Goal: Task Accomplishment & Management: Use online tool/utility

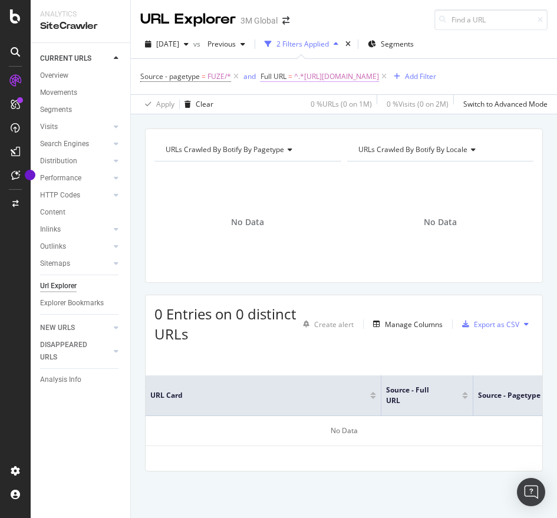
click at [379, 75] on span "^.*[URL][DOMAIN_NAME]" at bounding box center [336, 76] width 85 height 17
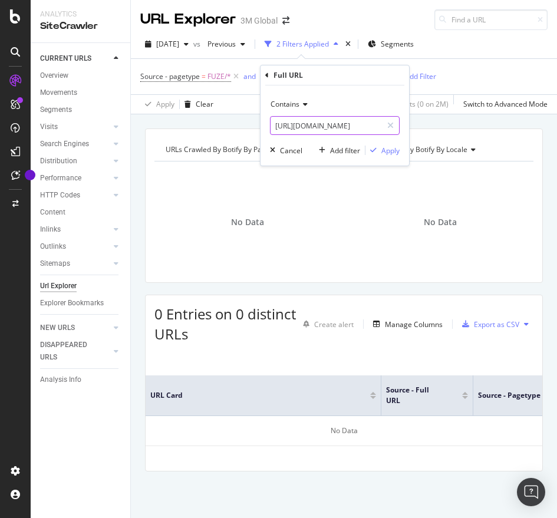
paste input "[DOMAIN_NAME][URL]"
click at [314, 121] on input "[URL][DOMAIN_NAME]" at bounding box center [326, 125] width 111 height 19
type input "[URL][DOMAIN_NAME]"
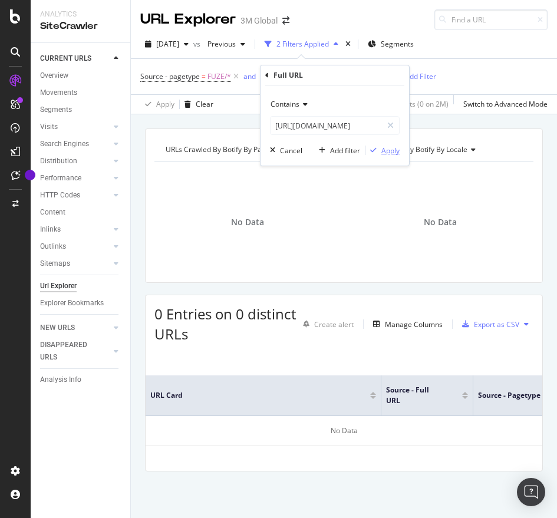
click at [383, 151] on div "Apply" at bounding box center [390, 151] width 18 height 10
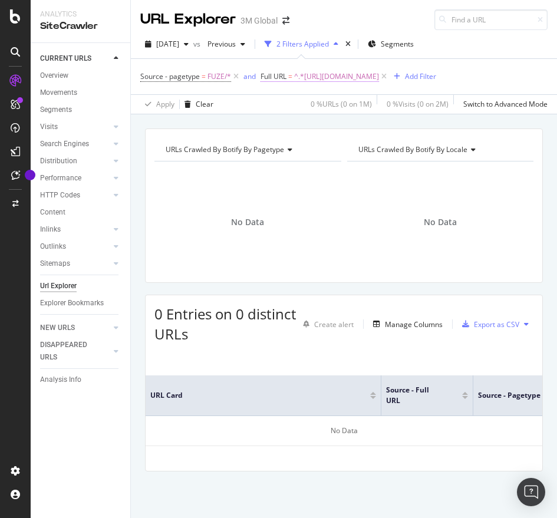
click at [379, 85] on span "^.*[URL][DOMAIN_NAME]" at bounding box center [336, 76] width 85 height 17
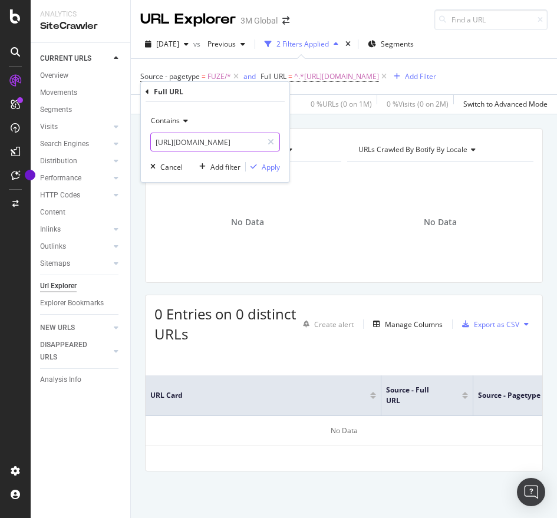
click at [237, 143] on input "[URL][DOMAIN_NAME]" at bounding box center [206, 142] width 111 height 19
paste input "dc/v000060373"
type input "[URL][DOMAIN_NAME]"
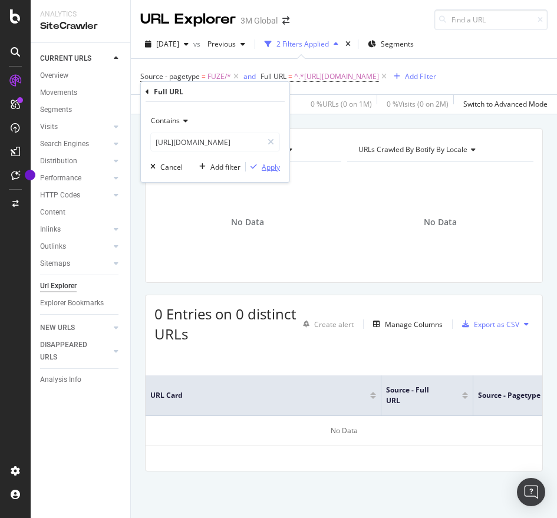
click at [276, 169] on div "Apply" at bounding box center [271, 167] width 18 height 10
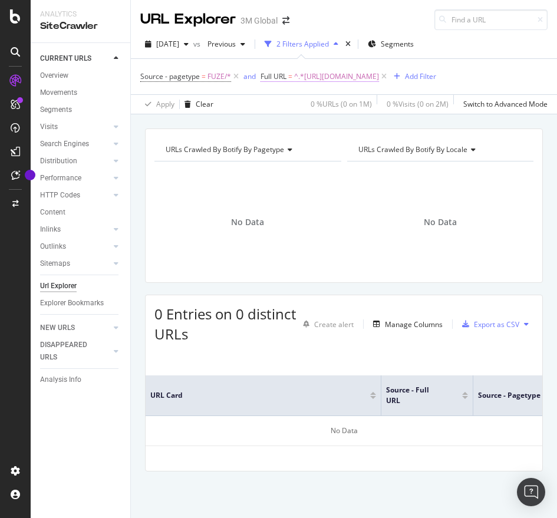
click at [379, 78] on span "^.*[URL][DOMAIN_NAME]" at bounding box center [336, 76] width 85 height 17
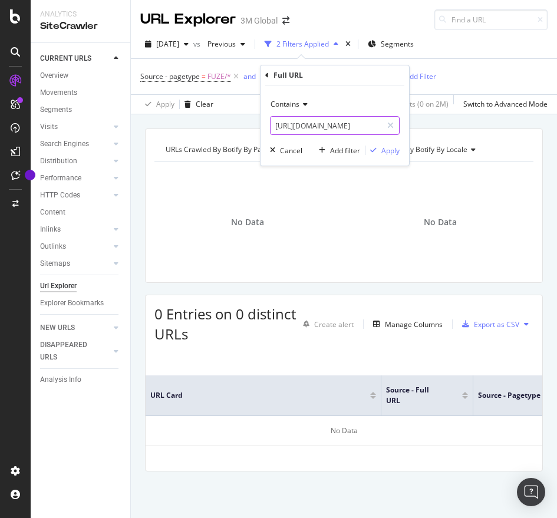
click at [349, 131] on input "[URL][DOMAIN_NAME]" at bounding box center [326, 125] width 111 height 19
paste input "101379118"
type input "[URL][DOMAIN_NAME]"
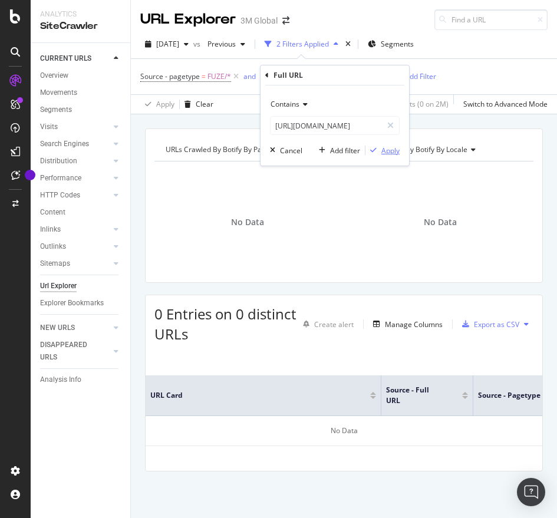
click at [392, 150] on div "Apply" at bounding box center [390, 151] width 18 height 10
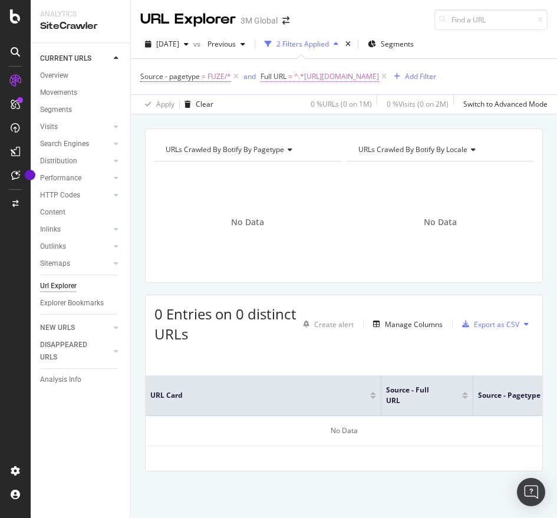
click at [379, 80] on span "^.*[URL][DOMAIN_NAME]" at bounding box center [336, 76] width 85 height 17
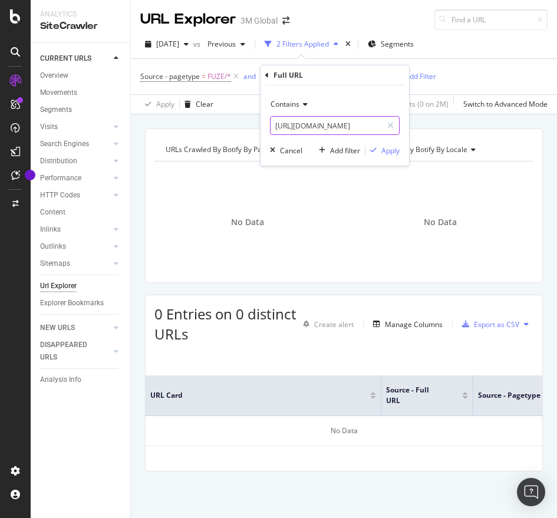
paste input "000060541"
click at [281, 120] on input "[URL][DOMAIN_NAME]" at bounding box center [326, 125] width 111 height 19
type input "[URL][DOMAIN_NAME]"
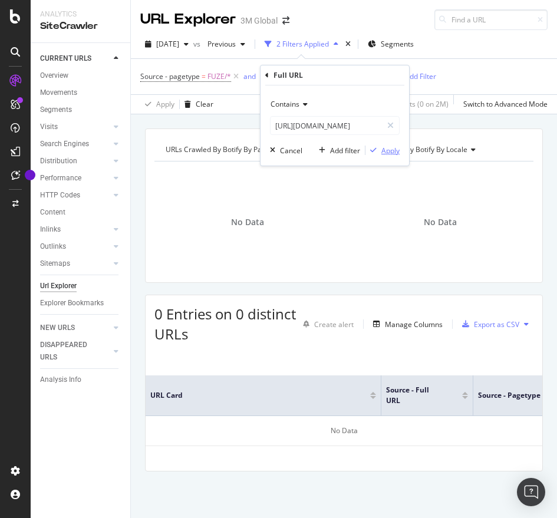
click at [392, 147] on div "Apply" at bounding box center [390, 151] width 18 height 10
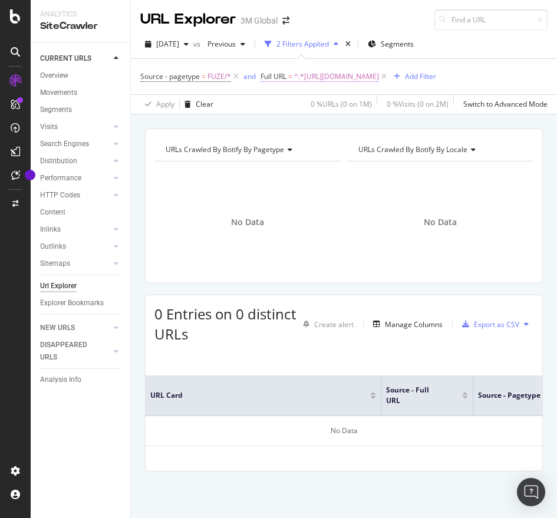
click at [379, 78] on span "^.*[URL][DOMAIN_NAME]" at bounding box center [336, 76] width 85 height 17
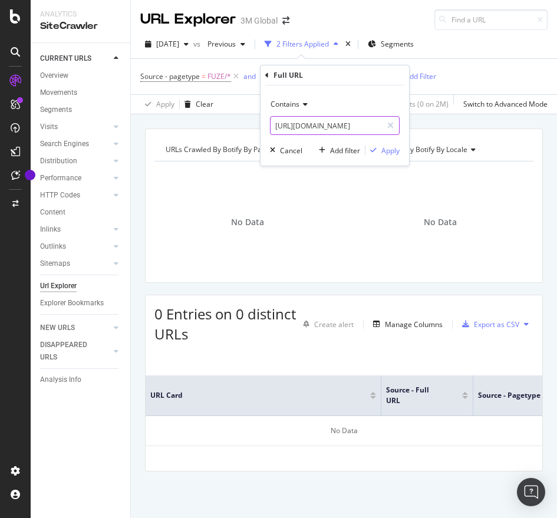
paste input "/v000060373"
click at [361, 126] on input "[URL][DOMAIN_NAME]" at bounding box center [326, 125] width 111 height 19
type input "[URL][DOMAIN_NAME]"
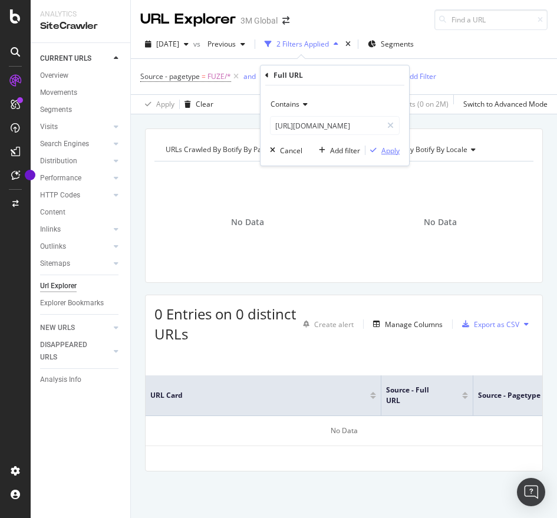
click at [393, 149] on div "Apply" at bounding box center [390, 151] width 18 height 10
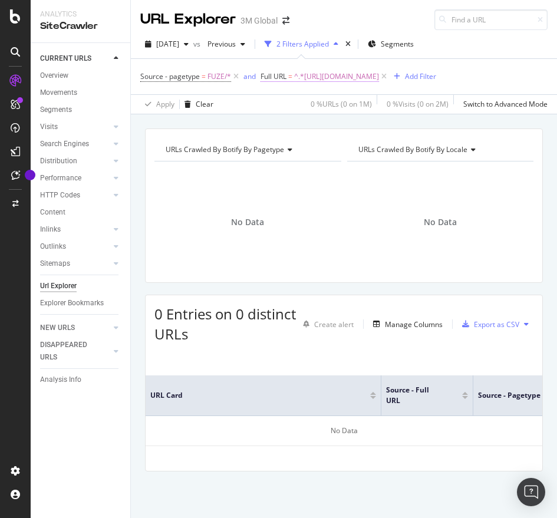
click at [379, 71] on span "^.*[URL][DOMAIN_NAME]" at bounding box center [336, 76] width 85 height 17
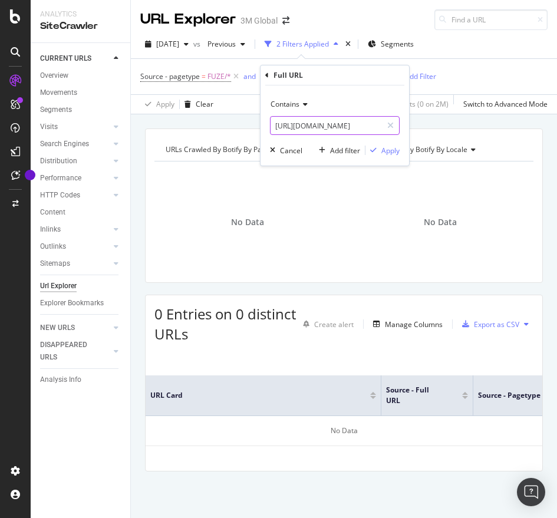
click at [367, 123] on input "[URL][DOMAIN_NAME]" at bounding box center [326, 125] width 111 height 19
paste input "205908"
type input "[URL][DOMAIN_NAME]"
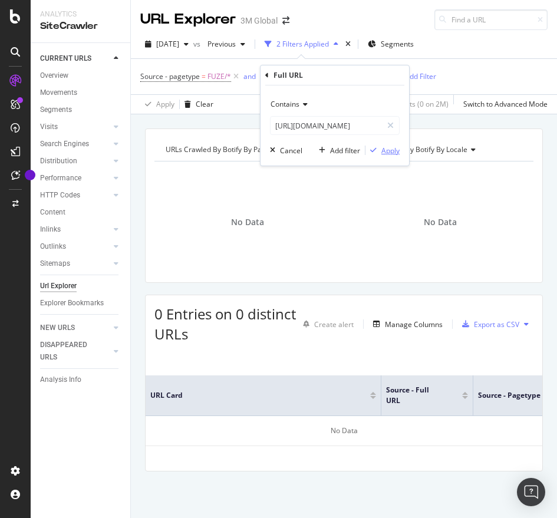
click at [387, 144] on button "Apply" at bounding box center [383, 150] width 34 height 12
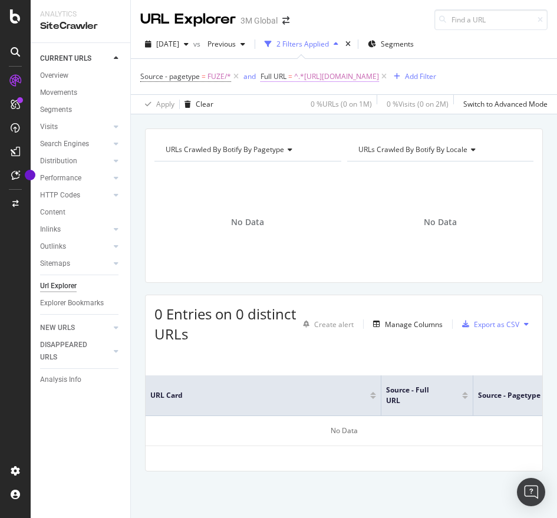
click at [379, 73] on span "^.*[URL][DOMAIN_NAME]" at bounding box center [336, 76] width 85 height 17
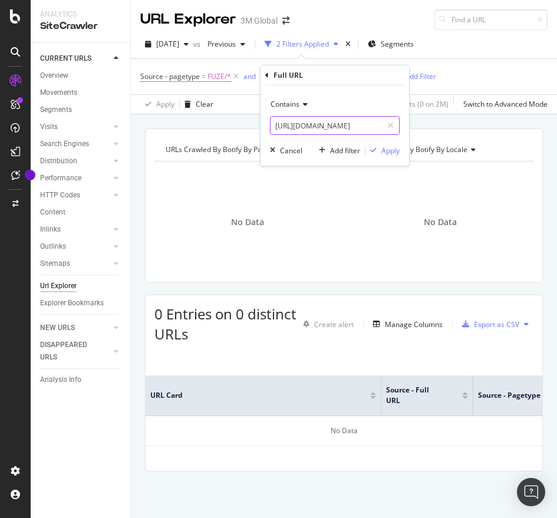
paste input "10137911"
click at [315, 130] on input "[URL][DOMAIN_NAME]" at bounding box center [326, 125] width 111 height 19
type input "[URL][DOMAIN_NAME]"
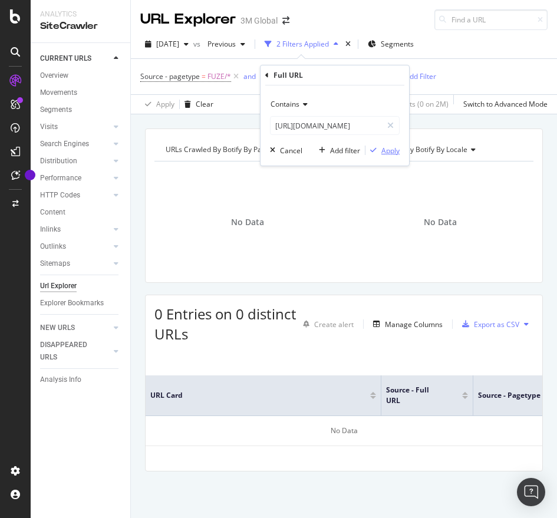
click at [397, 152] on div "Apply" at bounding box center [390, 151] width 18 height 10
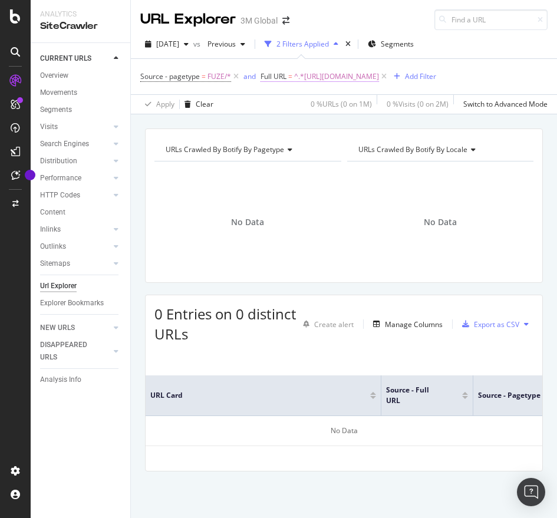
click at [379, 79] on span "^.*[URL][DOMAIN_NAME]" at bounding box center [336, 76] width 85 height 17
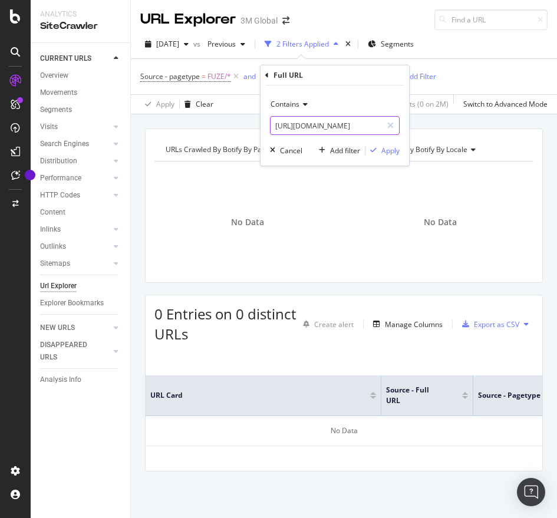
click at [377, 129] on input "[URL][DOMAIN_NAME]" at bounding box center [326, 125] width 111 height 19
paste input "9"
type input "[URL][DOMAIN_NAME]"
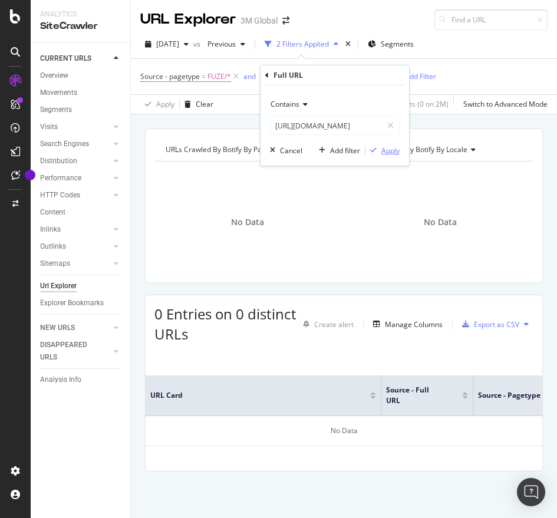
click at [397, 150] on div "Apply" at bounding box center [390, 151] width 18 height 10
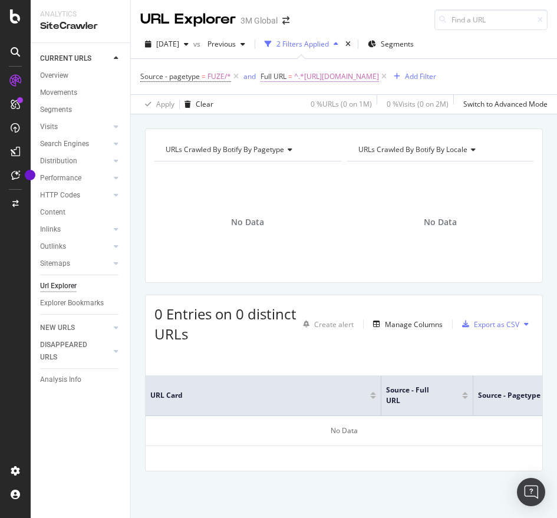
click at [379, 78] on span "^.*[URL][DOMAIN_NAME]" at bounding box center [336, 76] width 85 height 17
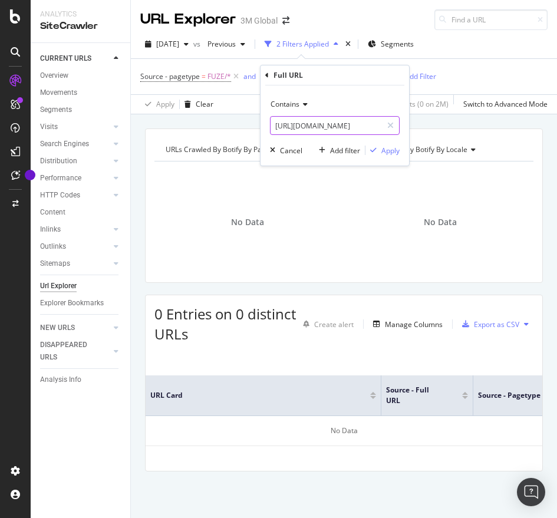
paste input "000060541"
click at [359, 123] on input "[URL][DOMAIN_NAME]" at bounding box center [326, 125] width 111 height 19
type input "[URL][DOMAIN_NAME]"
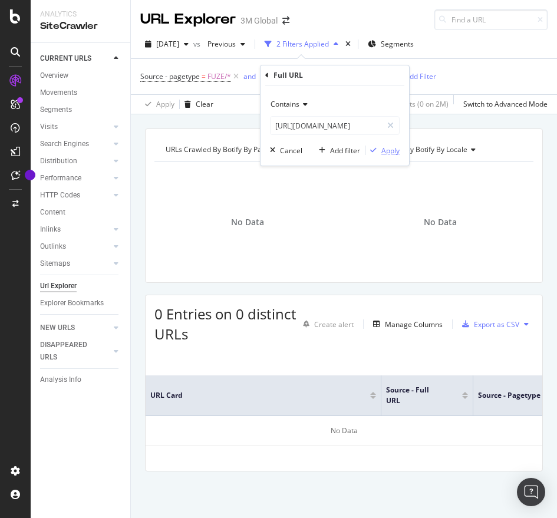
click at [389, 150] on div "Apply" at bounding box center [390, 151] width 18 height 10
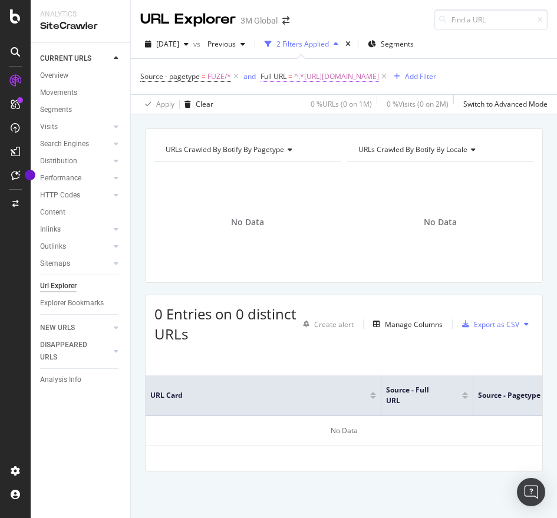
click at [379, 74] on span "^.*[URL][DOMAIN_NAME]" at bounding box center [336, 76] width 85 height 17
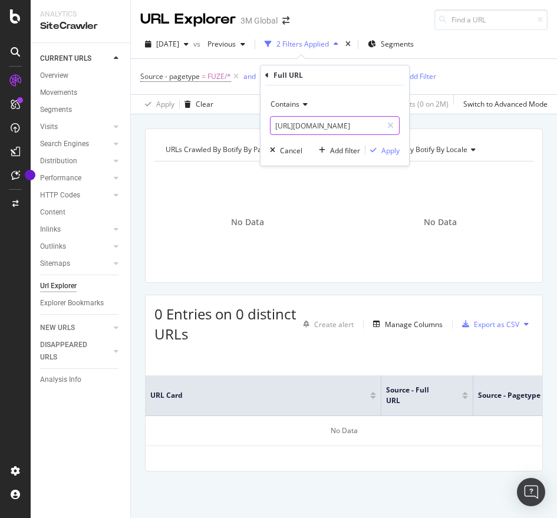
click at [354, 126] on input "[URL][DOMAIN_NAME]" at bounding box center [326, 125] width 111 height 19
paste input "c/cleaning-supplies/chemicals-disinfectants/electronic-equipment"
type input "[URL][DOMAIN_NAME]"
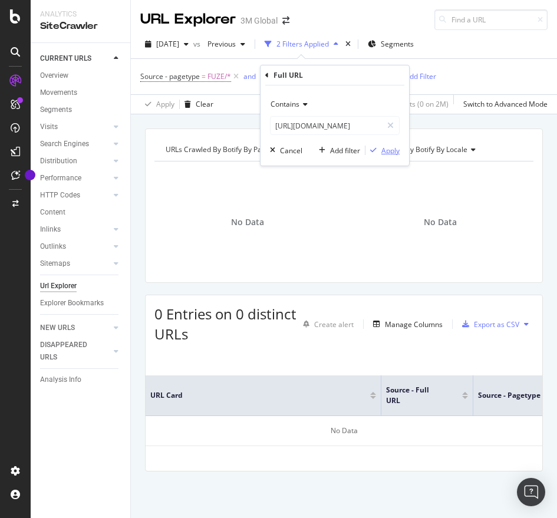
click at [384, 149] on div "Apply" at bounding box center [390, 151] width 18 height 10
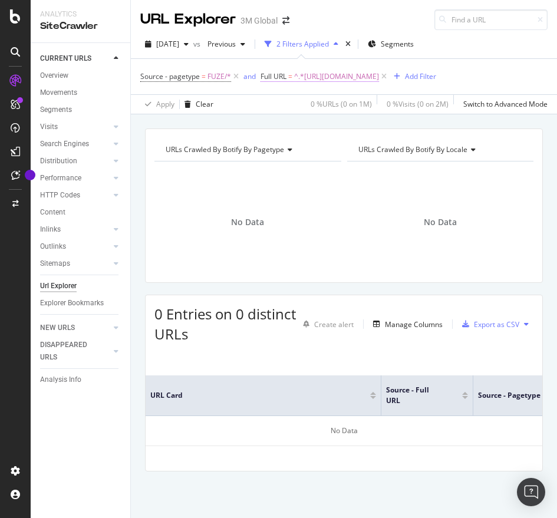
click at [379, 85] on span "^.*[URL][DOMAIN_NAME]" at bounding box center [336, 76] width 85 height 17
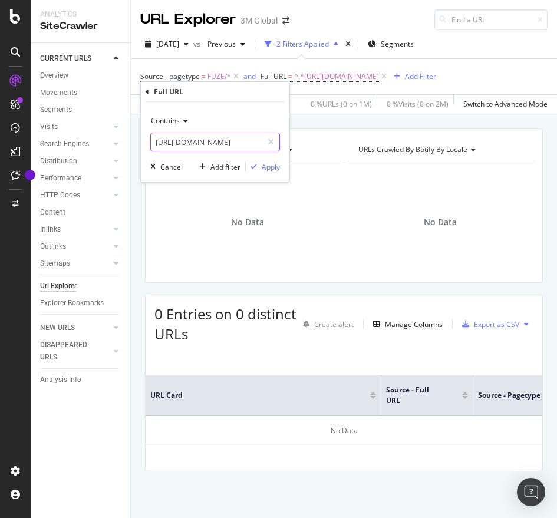
click at [238, 140] on input "[URL][DOMAIN_NAME]" at bounding box center [206, 142] width 111 height 19
paste input "dc/v000060373"
type input "[URL][DOMAIN_NAME]"
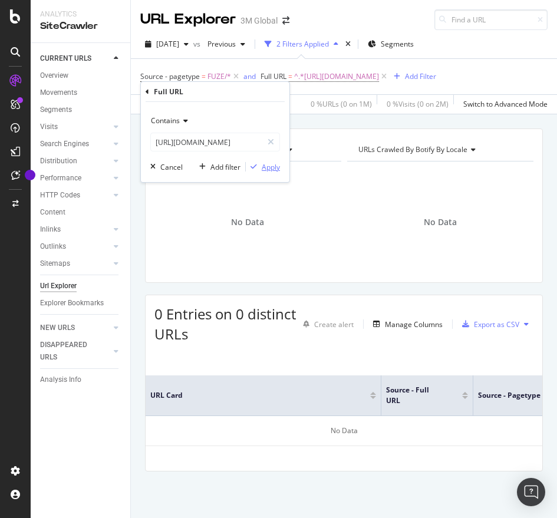
click at [272, 166] on div "Apply" at bounding box center [271, 167] width 18 height 10
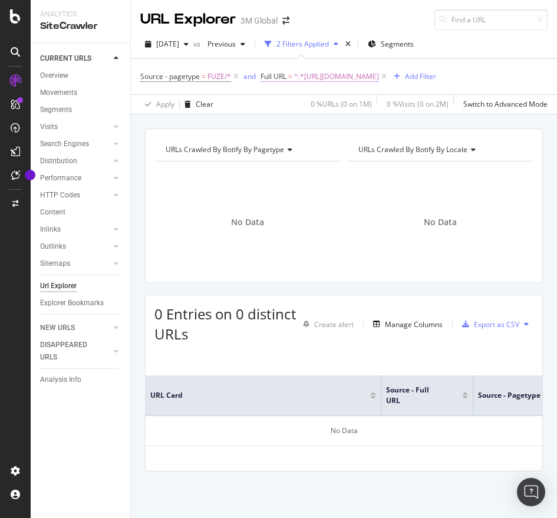
click at [379, 70] on span "^.*[URL][DOMAIN_NAME]" at bounding box center [336, 76] width 85 height 17
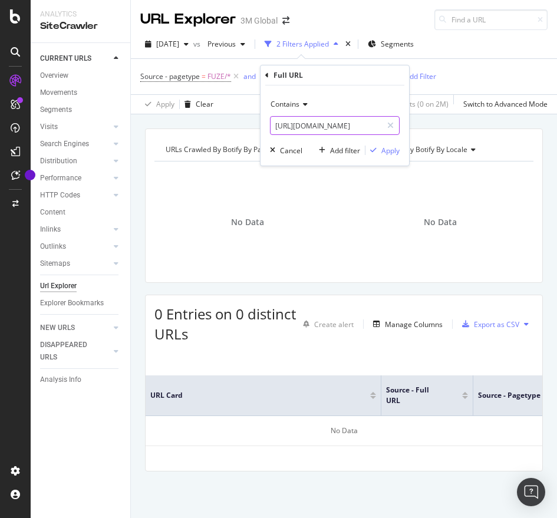
click at [335, 123] on input "[URL][DOMAIN_NAME]" at bounding box center [326, 125] width 111 height 19
paste input "205908"
type input "[URL][DOMAIN_NAME]"
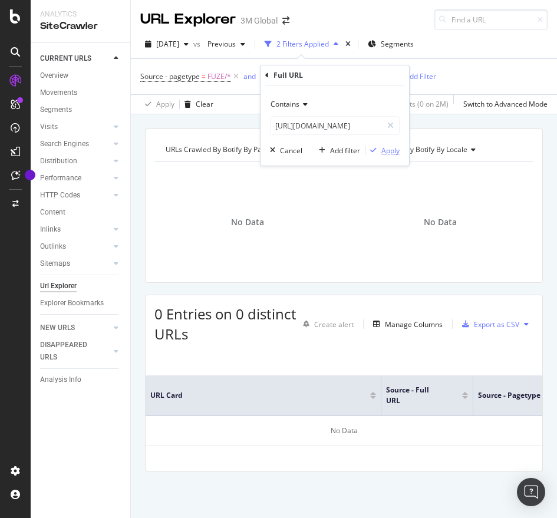
click at [393, 153] on div "Apply" at bounding box center [390, 151] width 18 height 10
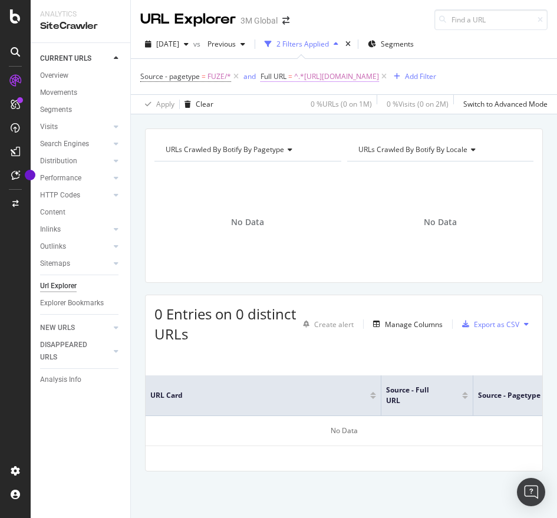
click at [379, 75] on span "^.*[URL][DOMAIN_NAME]" at bounding box center [336, 76] width 85 height 17
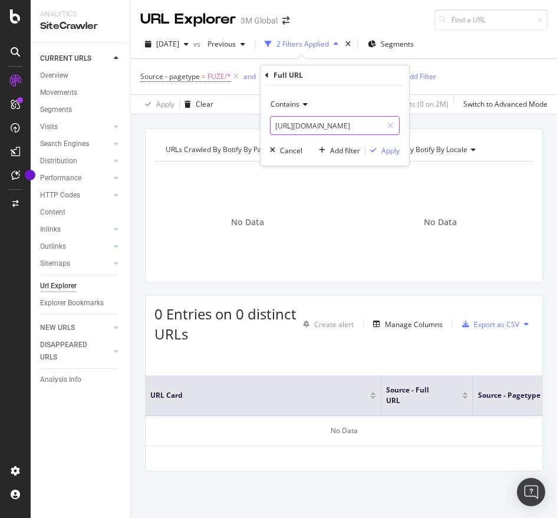
click at [359, 127] on input "[URL][DOMAIN_NAME]" at bounding box center [326, 125] width 111 height 19
paste input "10137911"
type input "[URL][DOMAIN_NAME]"
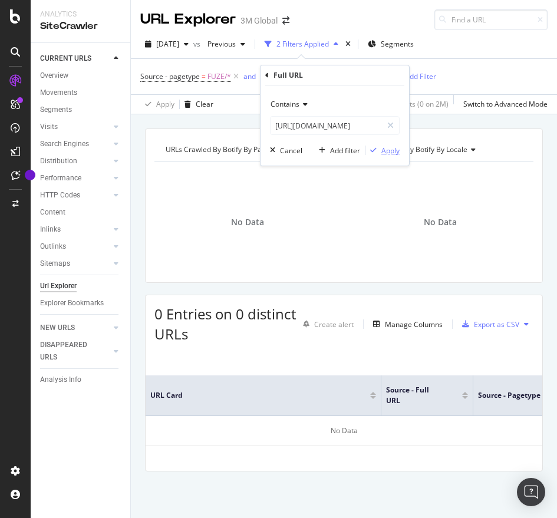
click at [389, 144] on button "Apply" at bounding box center [383, 150] width 34 height 12
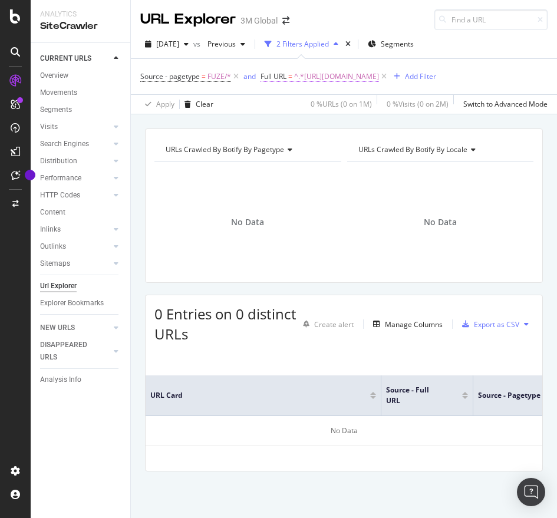
click at [379, 77] on span "^.*[URL][DOMAIN_NAME]" at bounding box center [336, 76] width 85 height 17
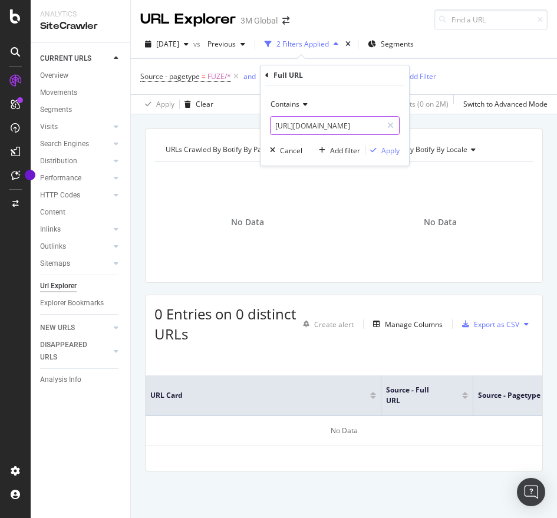
click at [353, 128] on input "[URL][DOMAIN_NAME]" at bounding box center [326, 125] width 111 height 19
paste input "9"
type input "[URL][DOMAIN_NAME]"
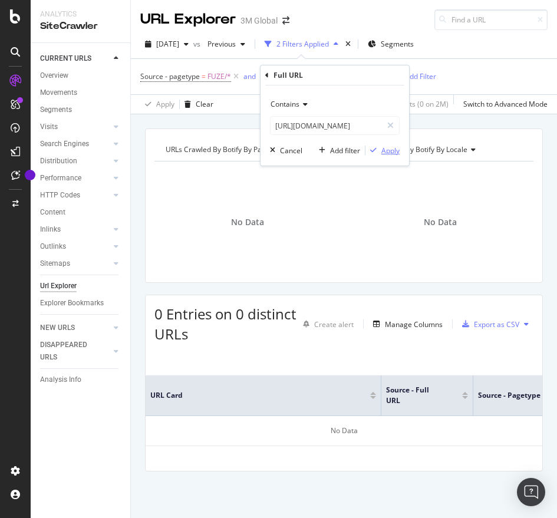
click at [399, 155] on div "Apply" at bounding box center [390, 151] width 18 height 10
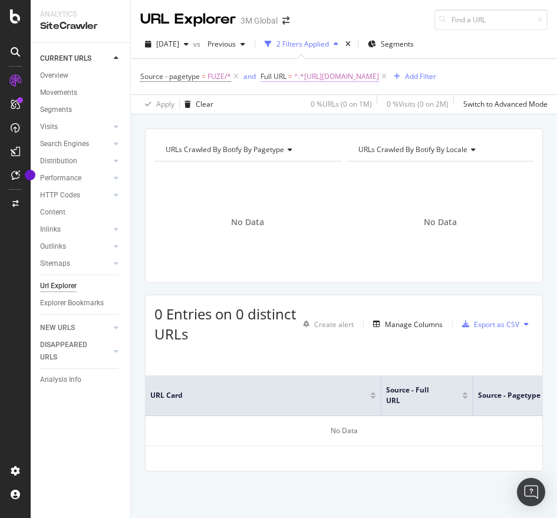
click at [379, 72] on span "^.*[URL][DOMAIN_NAME]" at bounding box center [336, 76] width 85 height 17
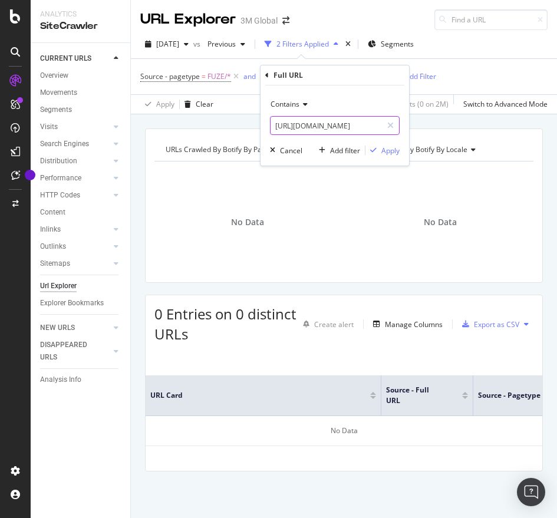
click at [333, 130] on input "[URL][DOMAIN_NAME]" at bounding box center [326, 125] width 111 height 19
paste input "000060541"
type input "[URL][DOMAIN_NAME]"
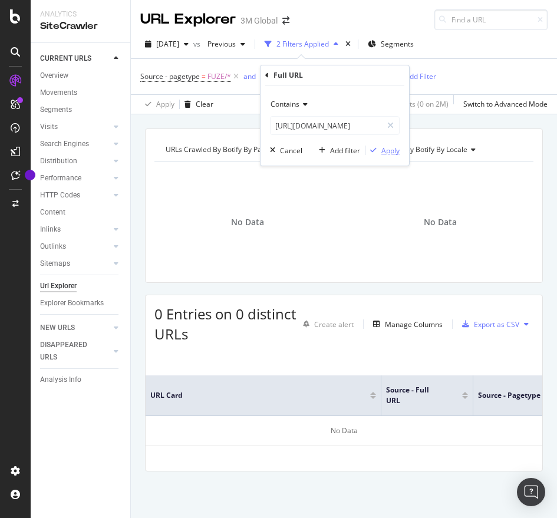
click at [386, 146] on div "Apply" at bounding box center [390, 151] width 18 height 10
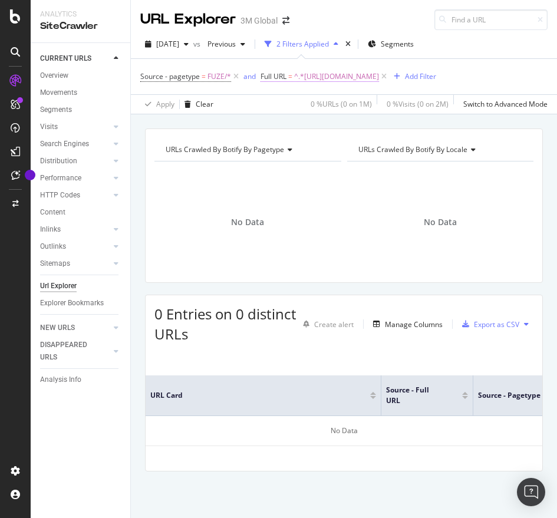
click at [351, 77] on span "^.*[URL][DOMAIN_NAME]" at bounding box center [336, 76] width 85 height 17
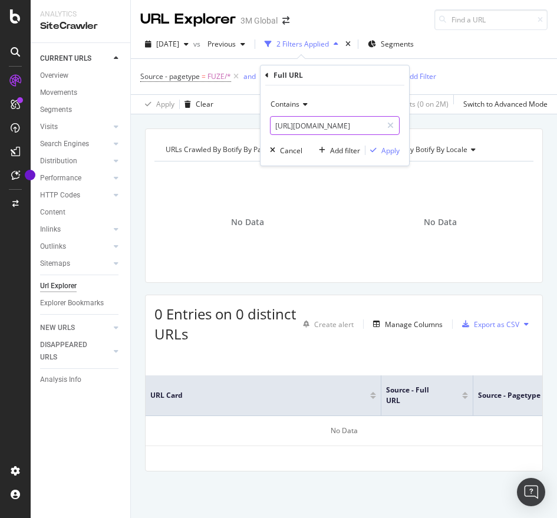
paste input "/v000060373"
click at [334, 125] on input "[URL][DOMAIN_NAME]" at bounding box center [326, 125] width 111 height 19
type input "[URL][DOMAIN_NAME]"
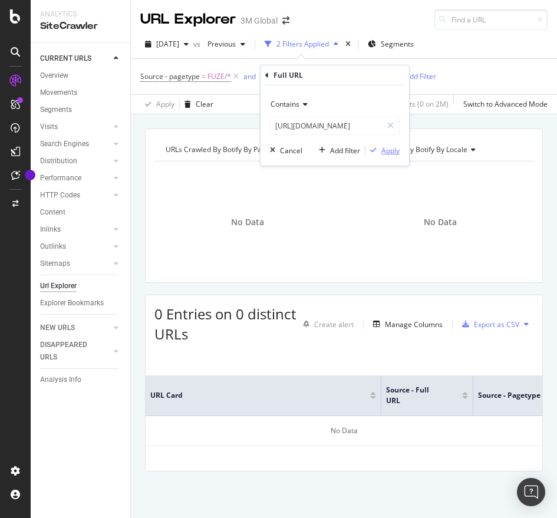
click at [389, 146] on div "Apply" at bounding box center [390, 151] width 18 height 10
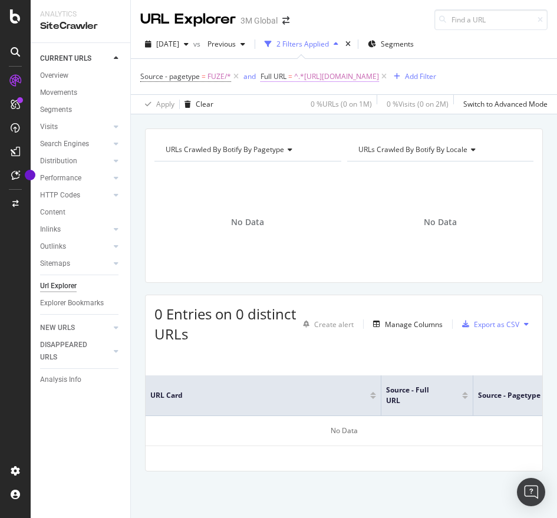
click at [379, 70] on span "^.*[URL][DOMAIN_NAME]" at bounding box center [336, 76] width 85 height 17
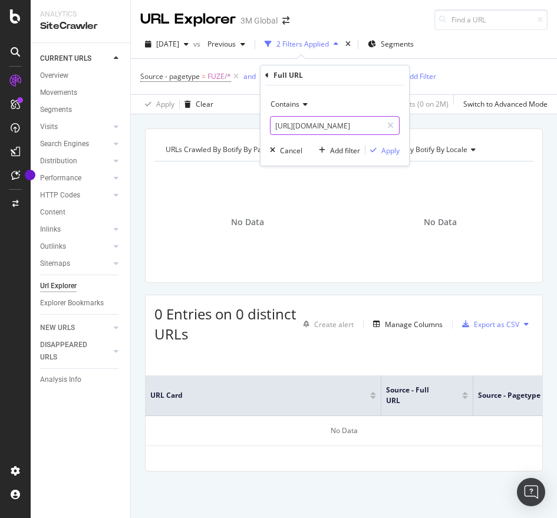
click at [292, 131] on input "[URL][DOMAIN_NAME]" at bounding box center [326, 125] width 111 height 19
paste input "205908"
type input "[URL][DOMAIN_NAME]"
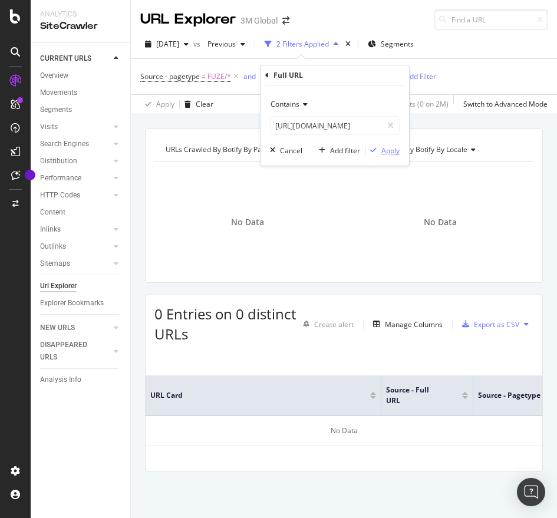
click at [395, 149] on div "Apply" at bounding box center [390, 151] width 18 height 10
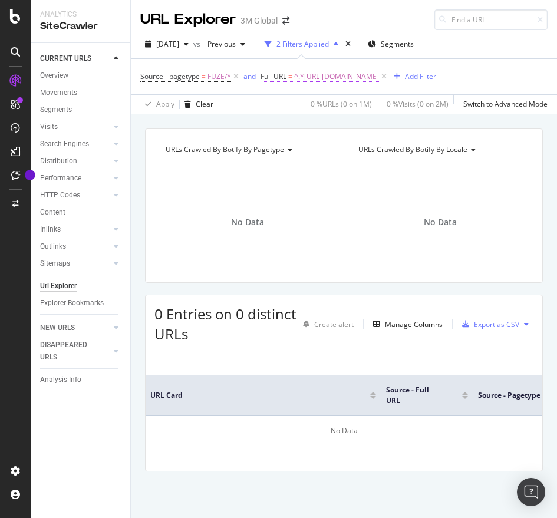
click at [379, 71] on span "^.*[URL][DOMAIN_NAME]" at bounding box center [336, 76] width 85 height 17
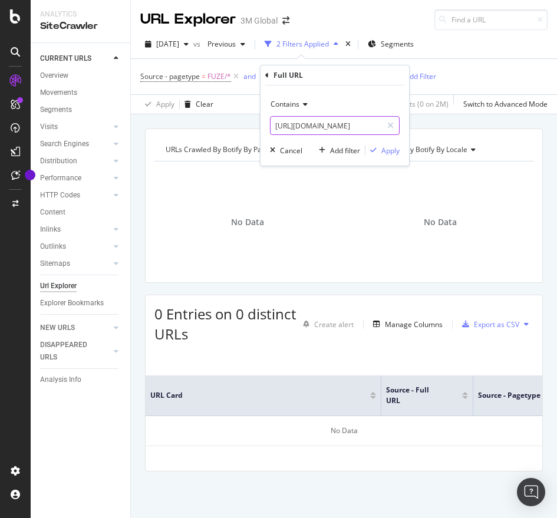
paste input "10137911"
click at [337, 129] on input "[URL][DOMAIN_NAME]" at bounding box center [326, 125] width 111 height 19
type input "[URL][DOMAIN_NAME]"
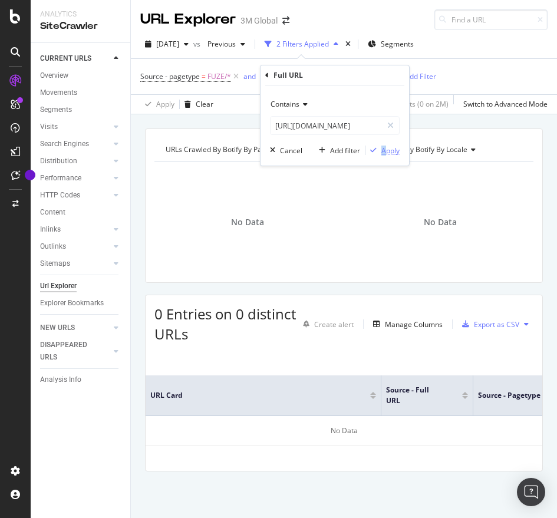
drag, startPoint x: 380, startPoint y: 157, endPoint x: 387, endPoint y: 146, distance: 13.6
click at [387, 146] on div "Contains [URL][DOMAIN_NAME] Cancel Add filter Apply" at bounding box center [335, 125] width 149 height 80
click at [387, 146] on div "Apply" at bounding box center [390, 151] width 18 height 10
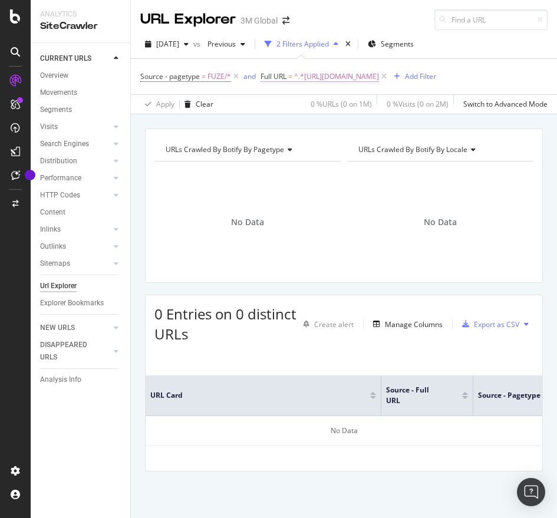
click at [379, 75] on span "^.*[URL][DOMAIN_NAME]" at bounding box center [336, 76] width 85 height 17
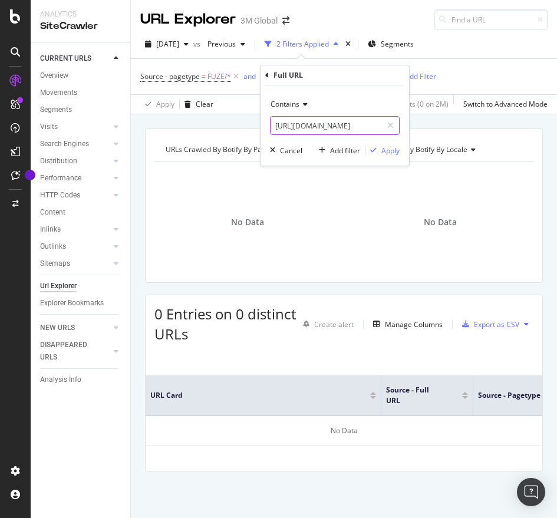
click at [328, 132] on input "[URL][DOMAIN_NAME]" at bounding box center [326, 125] width 111 height 19
paste input "9"
type input "[URL][DOMAIN_NAME]"
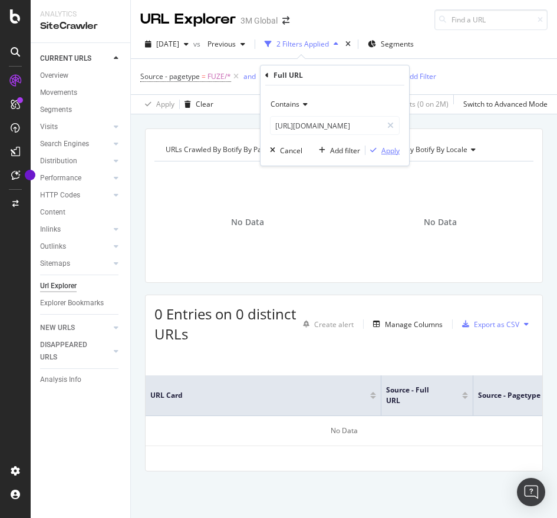
click at [393, 150] on div "Apply" at bounding box center [390, 151] width 18 height 10
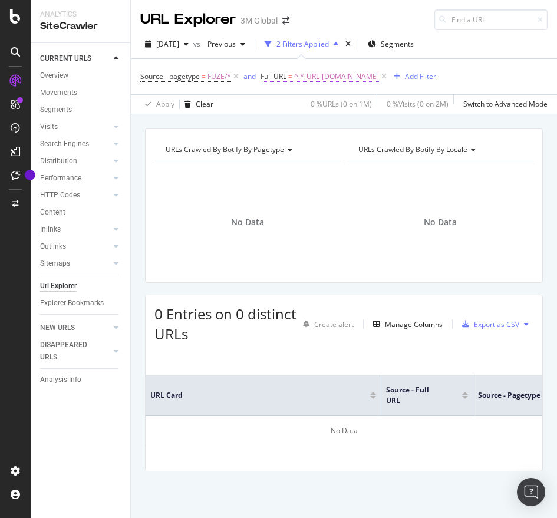
click at [379, 77] on span "^.*[URL][DOMAIN_NAME]" at bounding box center [336, 76] width 85 height 17
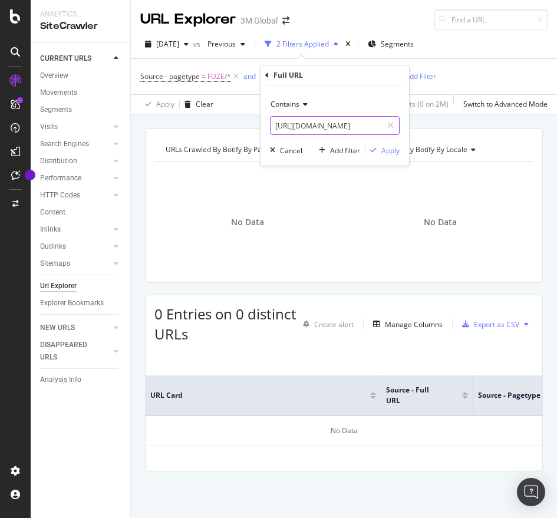
click at [377, 120] on input "[URL][DOMAIN_NAME]" at bounding box center [326, 125] width 111 height 19
paste input "000060541"
type input "[URL][DOMAIN_NAME]"
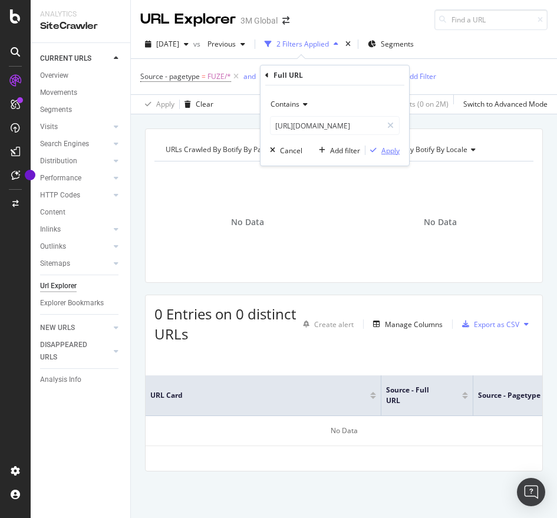
click at [395, 155] on div "Apply" at bounding box center [390, 151] width 18 height 10
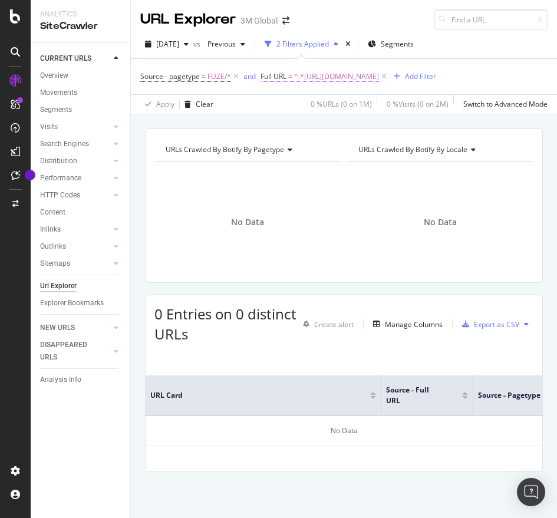
click at [379, 79] on span "^.*[URL][DOMAIN_NAME]" at bounding box center [336, 76] width 85 height 17
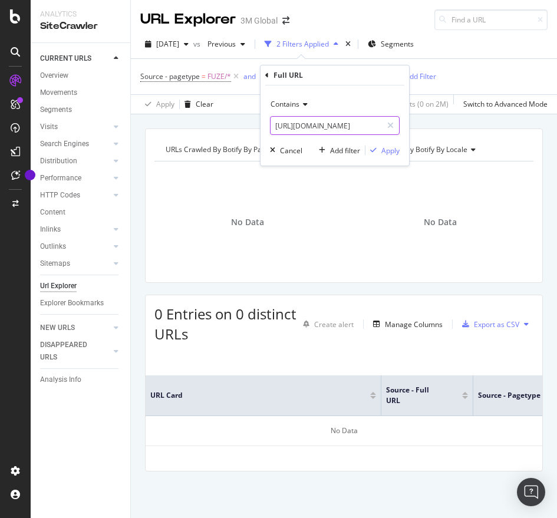
paste input "c/cleaning-supplies/chemicals-disinfectants/electronic-equipment"
click at [327, 131] on input "[URL][DOMAIN_NAME]" at bounding box center [326, 125] width 111 height 19
type input "[URL][DOMAIN_NAME]"
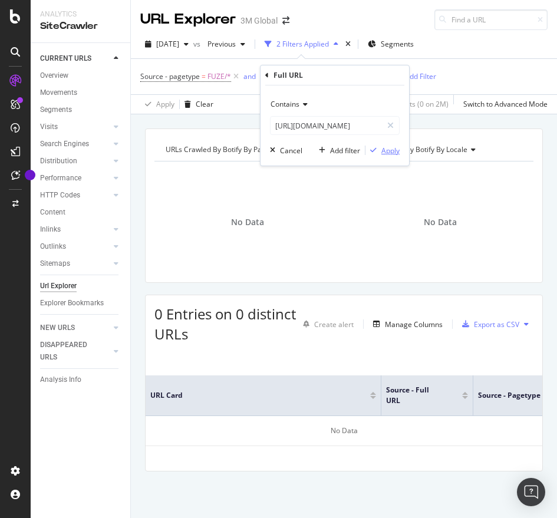
click at [396, 151] on div "Apply" at bounding box center [390, 151] width 18 height 10
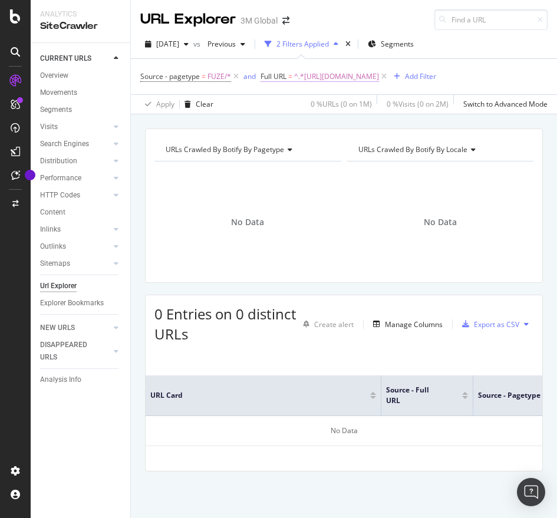
click at [377, 85] on span "^.*[URL][DOMAIN_NAME]" at bounding box center [336, 76] width 85 height 17
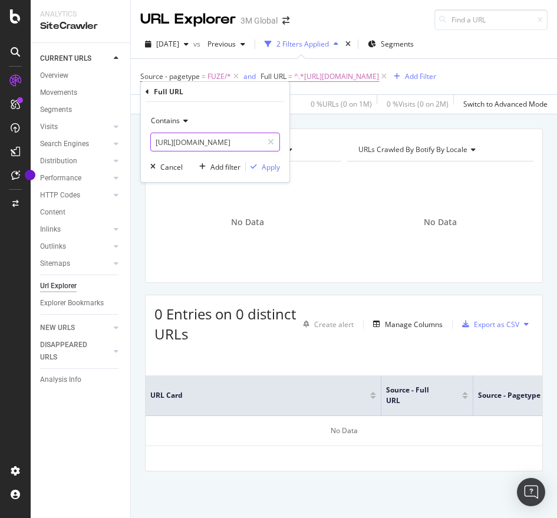
paste input "d/v000060541"
drag, startPoint x: 251, startPoint y: 145, endPoint x: 264, endPoint y: 164, distance: 23.2
click at [264, 164] on div "Contains [URL][DOMAIN_NAME] Cancel Add filter Apply" at bounding box center [215, 142] width 149 height 80
type input "[URL][DOMAIN_NAME]"
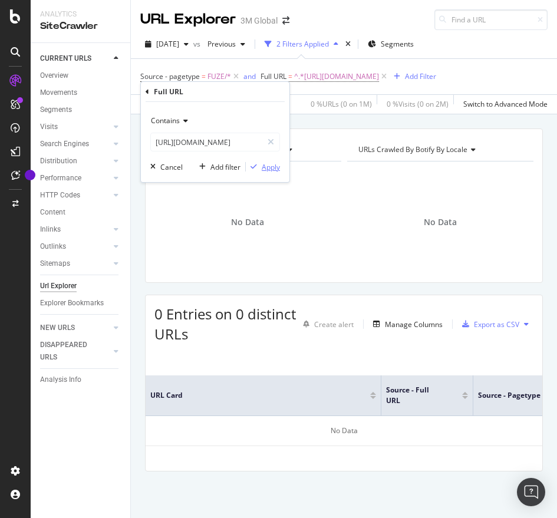
scroll to position [0, 0]
click at [264, 164] on div "Apply" at bounding box center [271, 167] width 18 height 10
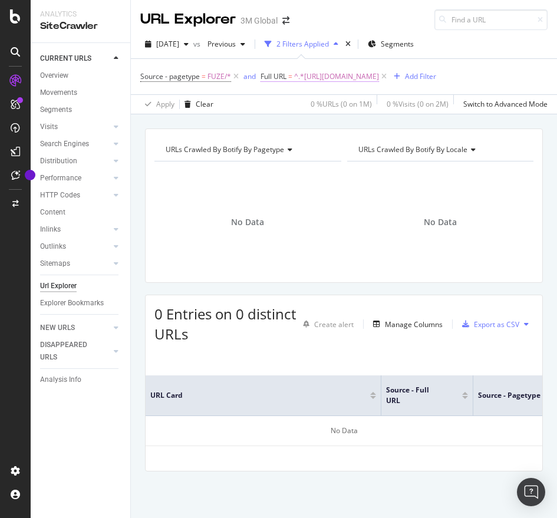
click at [333, 71] on span "^.*[URL][DOMAIN_NAME]" at bounding box center [336, 76] width 85 height 17
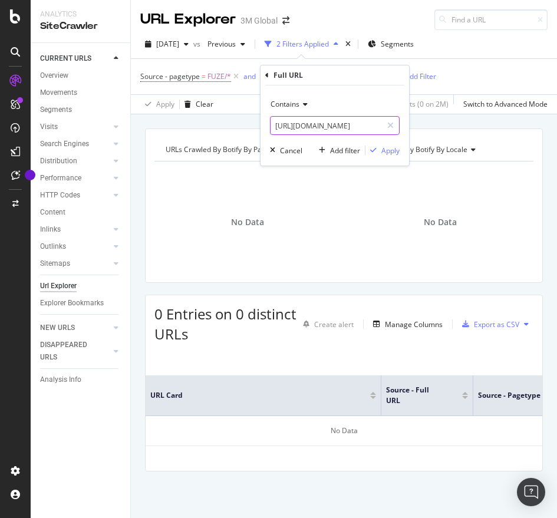
paste input "c/v000087417"
click at [304, 130] on input "[URL][DOMAIN_NAME]" at bounding box center [326, 125] width 111 height 19
type input "[URL][DOMAIN_NAME]"
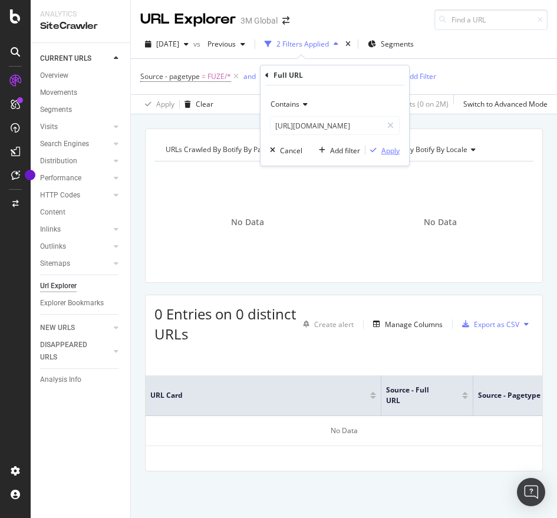
click at [387, 150] on div "Apply" at bounding box center [390, 151] width 18 height 10
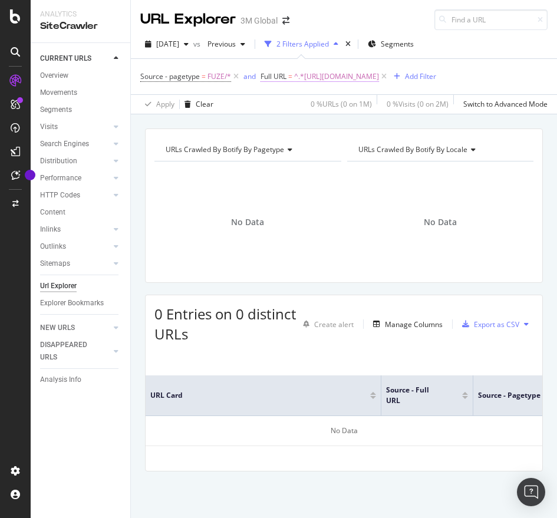
click at [379, 75] on span "^.*[URL][DOMAIN_NAME]" at bounding box center [336, 76] width 85 height 17
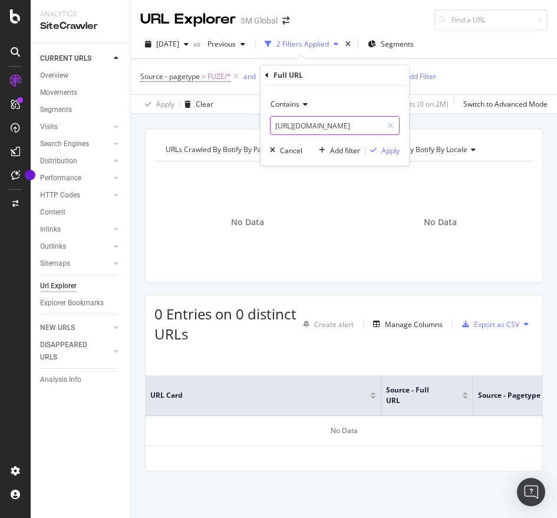
click at [351, 119] on input "[URL][DOMAIN_NAME]" at bounding box center [326, 125] width 111 height 19
paste input "101114000"
type input "[URL][DOMAIN_NAME]"
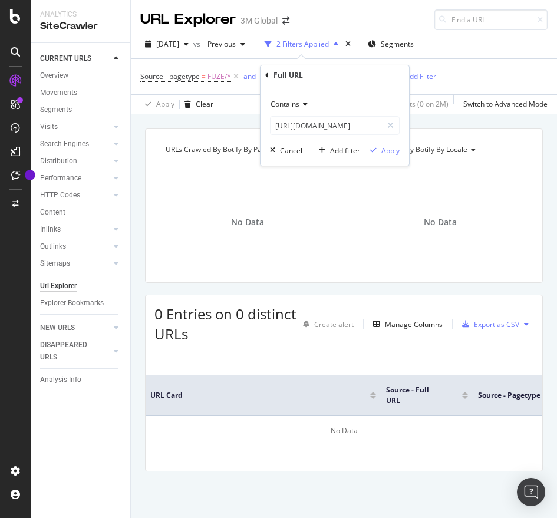
click at [387, 146] on div "Apply" at bounding box center [390, 151] width 18 height 10
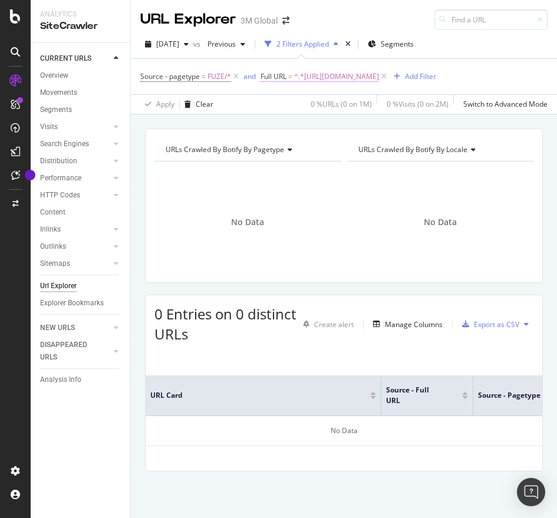
click at [379, 75] on span "^.*[URL][DOMAIN_NAME]" at bounding box center [336, 76] width 85 height 17
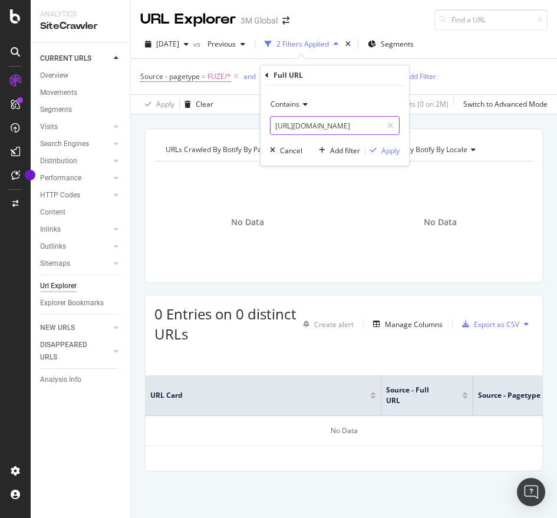
click at [356, 129] on input "[URL][DOMAIN_NAME]" at bounding box center [326, 125] width 111 height 19
paste input "/v000087417"
type input "[URL][DOMAIN_NAME]"
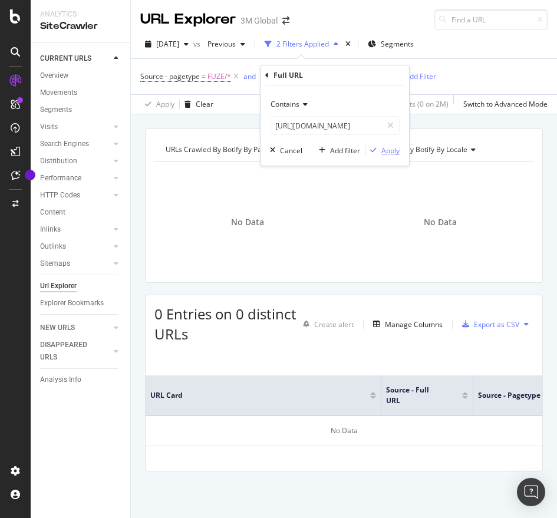
click at [388, 149] on div "Apply" at bounding box center [390, 151] width 18 height 10
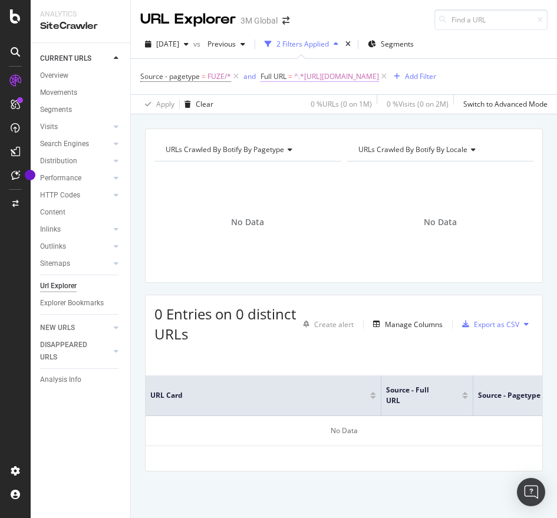
click at [379, 77] on span "^.*[URL][DOMAIN_NAME]" at bounding box center [336, 76] width 85 height 17
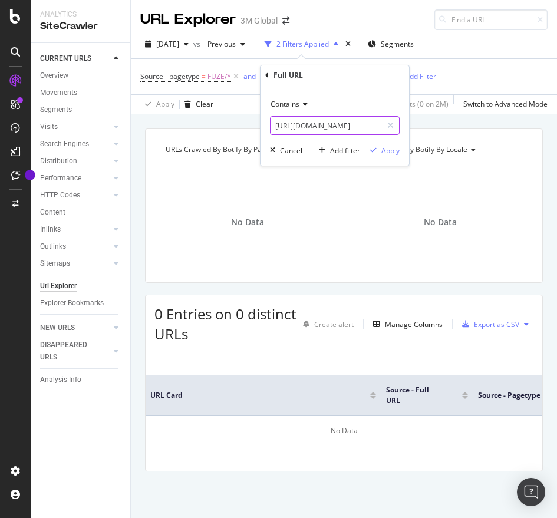
paste input "101114000"
click at [315, 126] on input "[URL][DOMAIN_NAME]" at bounding box center [326, 125] width 111 height 19
type input "[URL][DOMAIN_NAME]"
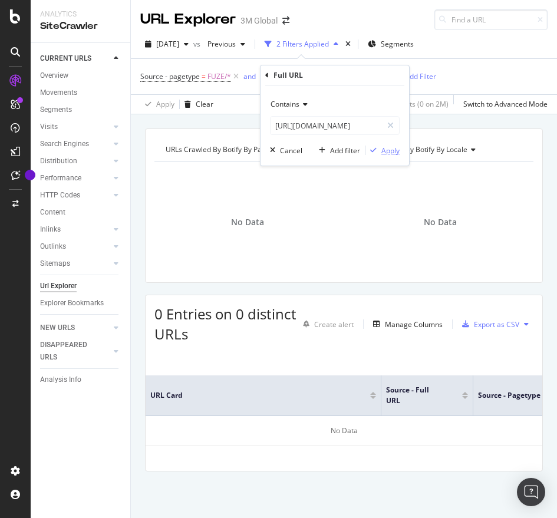
click at [394, 154] on div "Apply" at bounding box center [390, 151] width 18 height 10
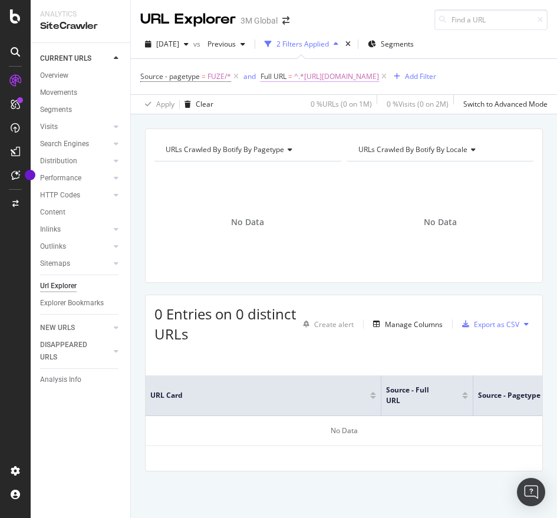
click at [316, 76] on span "^.*[URL][DOMAIN_NAME]" at bounding box center [336, 76] width 85 height 17
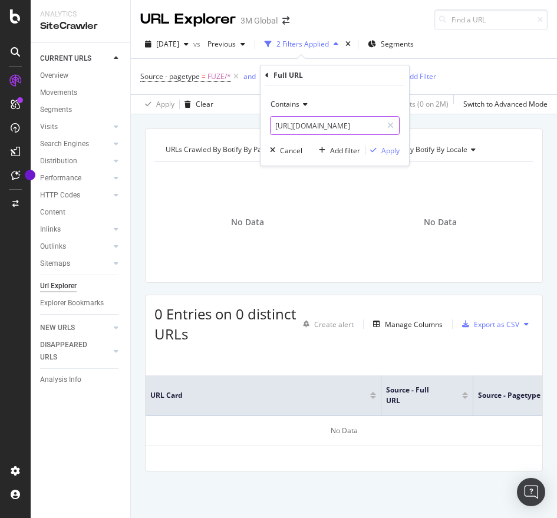
click at [342, 127] on input "[URL][DOMAIN_NAME]" at bounding box center [326, 125] width 111 height 19
paste input "c/v000087417"
type input "[URL][DOMAIN_NAME]"
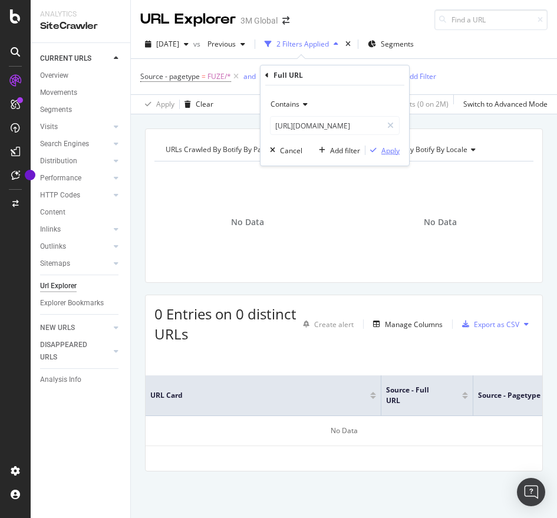
click at [396, 153] on div "Apply" at bounding box center [390, 151] width 18 height 10
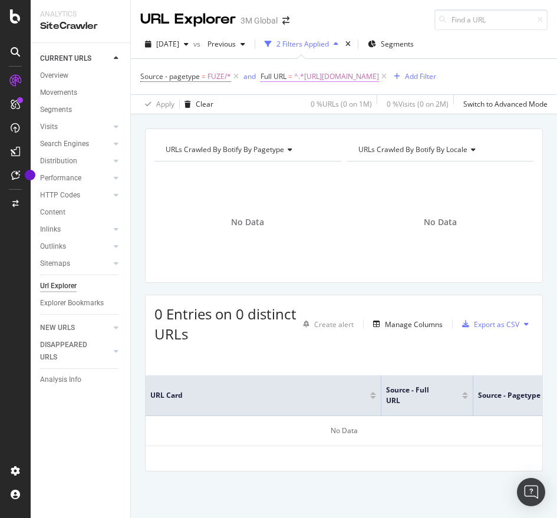
click at [364, 81] on span "^.*[URL][DOMAIN_NAME]" at bounding box center [336, 76] width 85 height 17
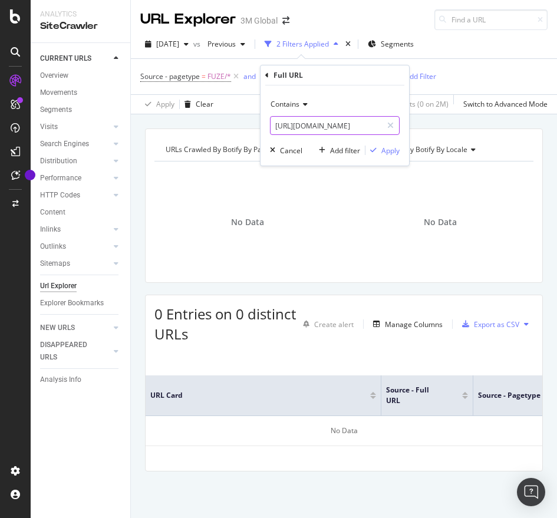
paste input "101114000"
click at [315, 131] on input "[URL][DOMAIN_NAME]" at bounding box center [326, 125] width 111 height 19
type input "[URL][DOMAIN_NAME]"
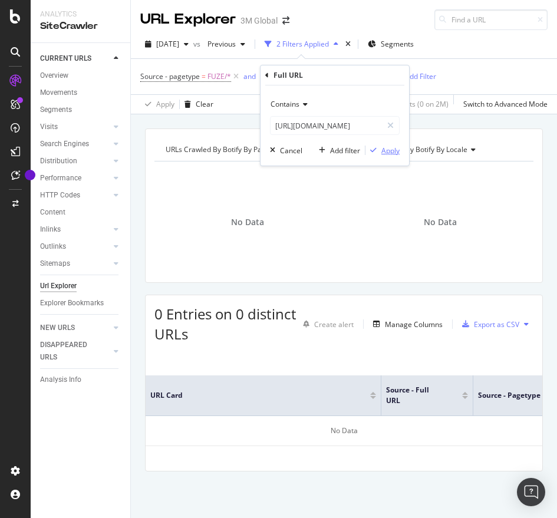
click at [390, 152] on div "Apply" at bounding box center [390, 151] width 18 height 10
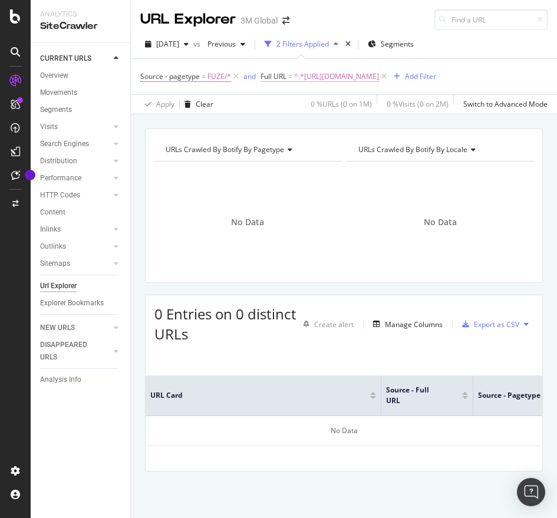
click at [379, 73] on span "^.*[URL][DOMAIN_NAME]" at bounding box center [336, 76] width 85 height 17
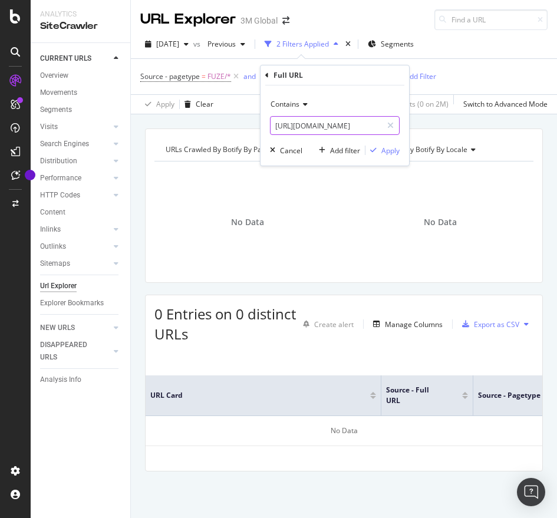
click at [308, 132] on input "[URL][DOMAIN_NAME]" at bounding box center [326, 125] width 111 height 19
paste input "/v000087417"
type input "[URL][DOMAIN_NAME]"
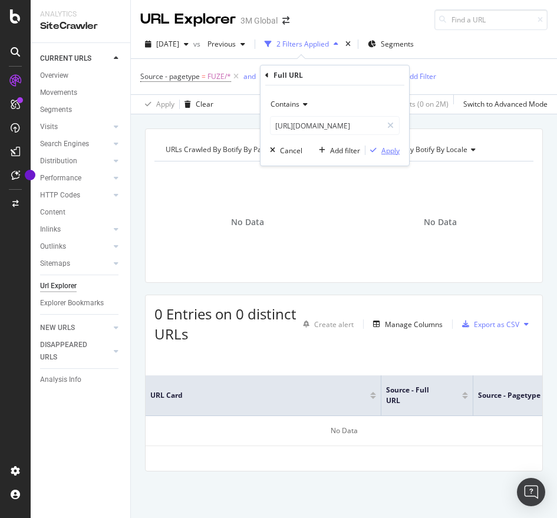
click at [384, 154] on div "Apply" at bounding box center [390, 151] width 18 height 10
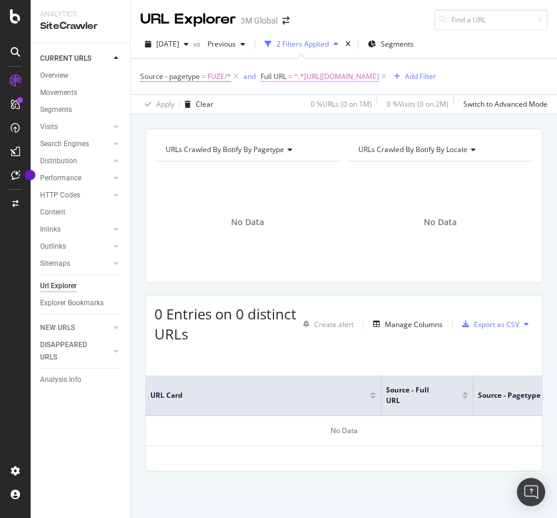
click at [379, 71] on span "^.*[URL][DOMAIN_NAME]" at bounding box center [336, 76] width 85 height 17
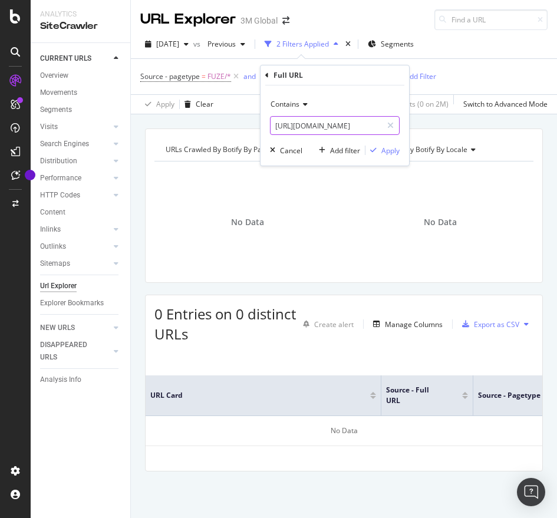
paste input "101114000"
click at [350, 130] on input "[URL][DOMAIN_NAME]" at bounding box center [326, 125] width 111 height 19
type input "[URL][DOMAIN_NAME]"
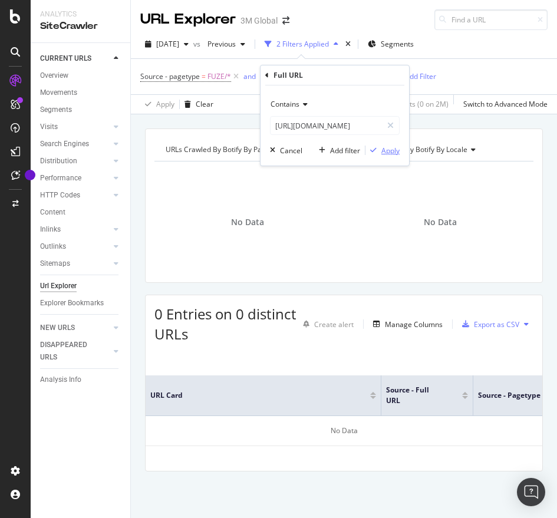
click at [390, 152] on div "Apply" at bounding box center [390, 151] width 18 height 10
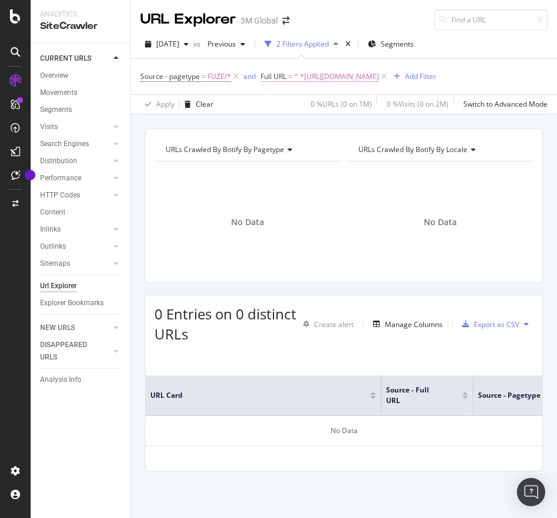
click at [330, 81] on span "^.*[URL][DOMAIN_NAME]" at bounding box center [336, 76] width 85 height 17
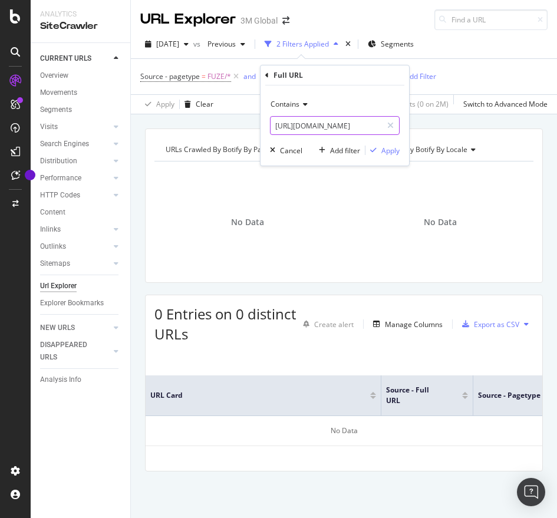
paste input "[DOMAIN_NAME][URL]"
click at [317, 130] on input "[URL][DOMAIN_NAME]" at bounding box center [326, 125] width 111 height 19
type input "[URL][DOMAIN_NAME]"
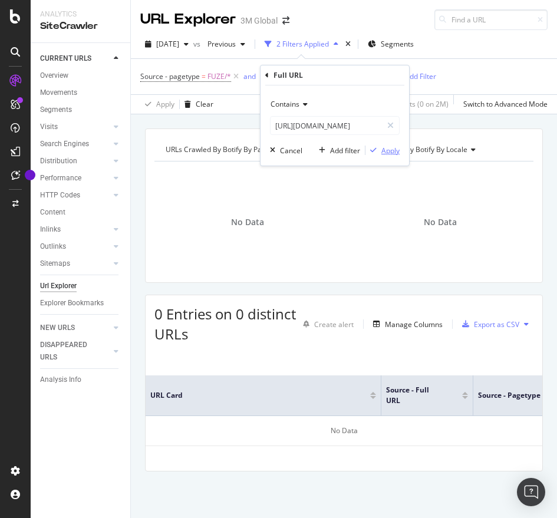
click at [374, 148] on icon "button" at bounding box center [373, 150] width 6 height 7
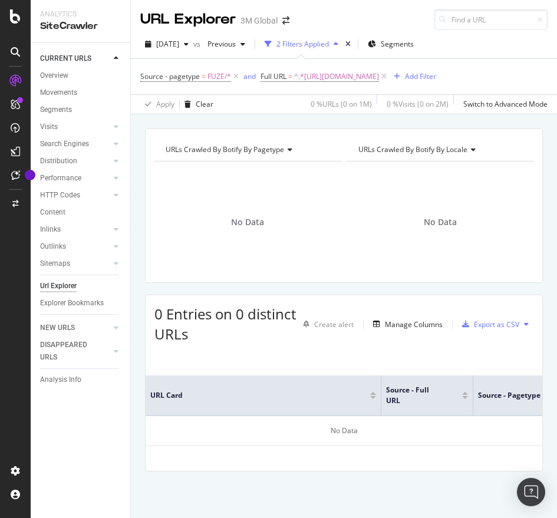
click at [395, 66] on div "Source - pagetype = FUZE/* and Full URL = ^.*[URL][DOMAIN_NAME] Add Filter" at bounding box center [343, 76] width 407 height 35
click at [379, 75] on span "^.*[URL][DOMAIN_NAME]" at bounding box center [336, 76] width 85 height 17
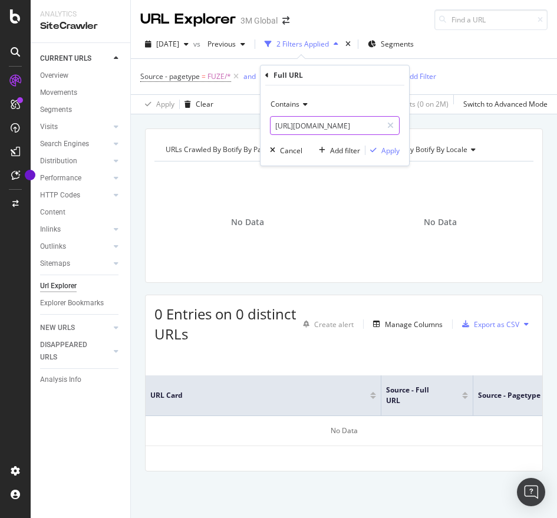
click at [334, 119] on input "[URL][DOMAIN_NAME]" at bounding box center [326, 125] width 111 height 19
click at [387, 147] on div "Apply" at bounding box center [390, 151] width 18 height 10
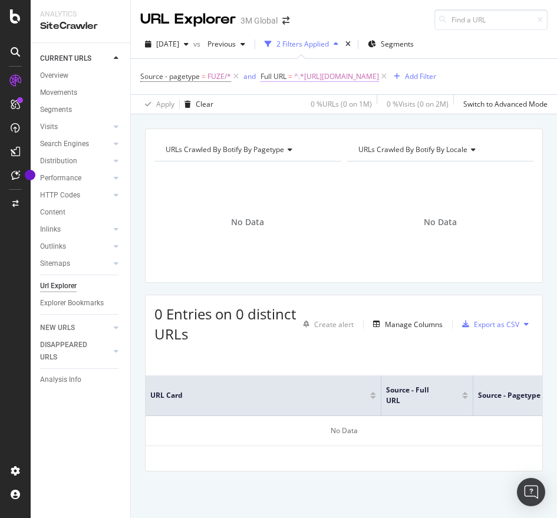
click at [379, 73] on span "^.*[URL][DOMAIN_NAME]" at bounding box center [336, 76] width 85 height 17
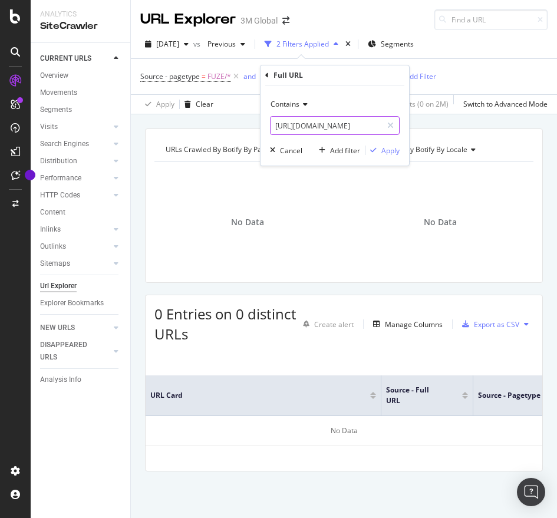
click at [357, 125] on input "[URL][DOMAIN_NAME]" at bounding box center [326, 125] width 111 height 19
paste input "c"
type input "[URL][DOMAIN_NAME]"
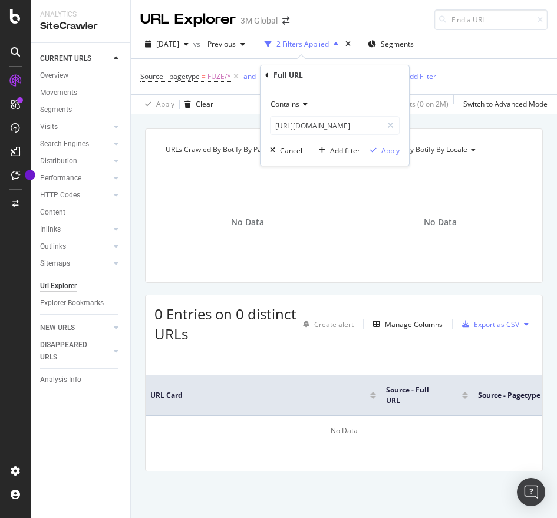
click at [392, 148] on div "Apply" at bounding box center [390, 151] width 18 height 10
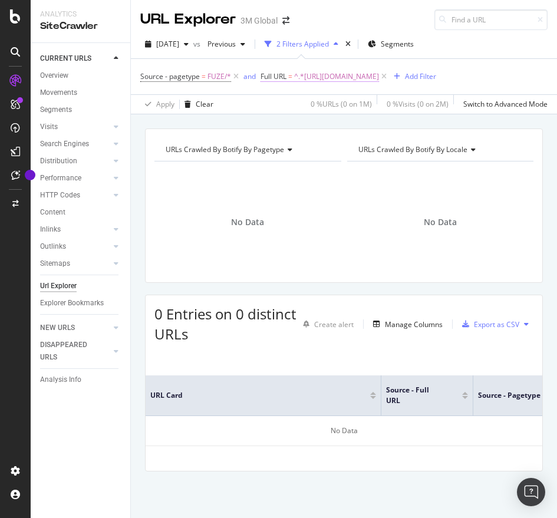
click at [367, 75] on span "^.*[URL][DOMAIN_NAME]" at bounding box center [336, 76] width 85 height 17
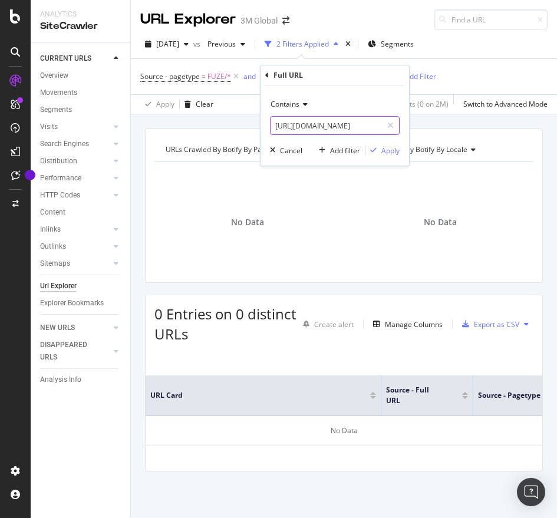
paste input "text"
click at [326, 131] on input "[URL][DOMAIN_NAME]" at bounding box center [326, 125] width 111 height 19
type input "[URL][DOMAIN_NAME]"
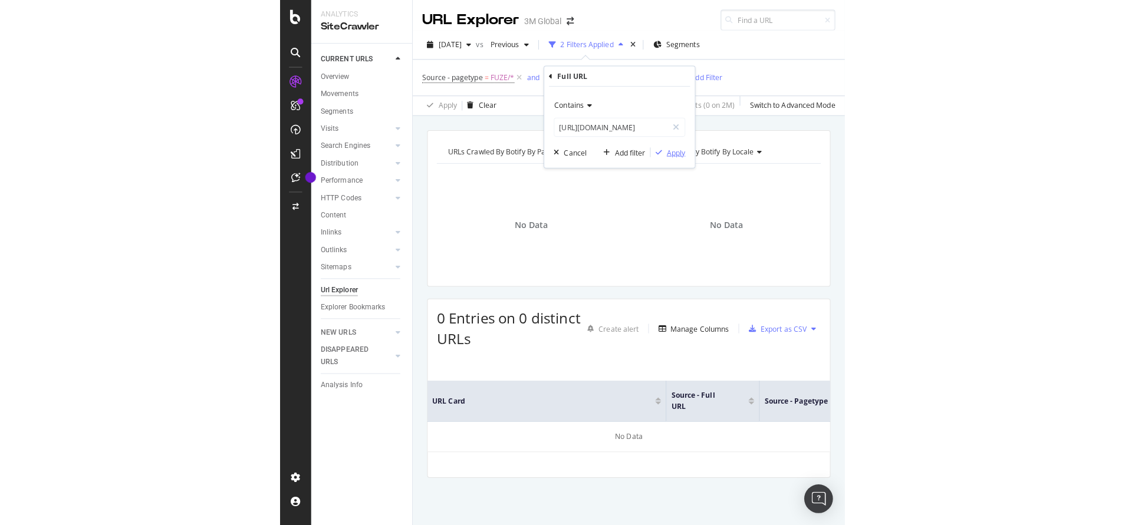
scroll to position [0, 0]
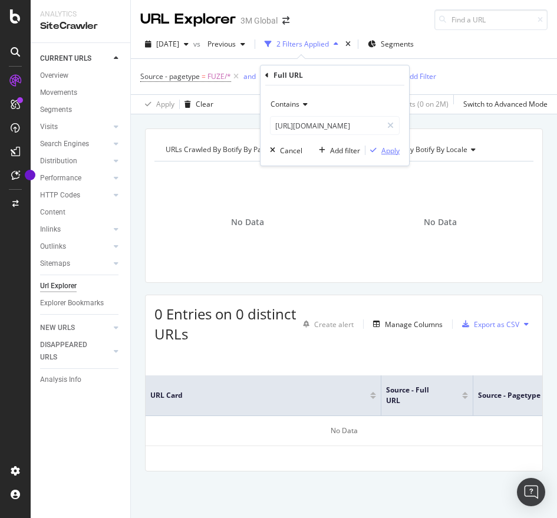
click at [391, 155] on div "Apply" at bounding box center [390, 151] width 18 height 10
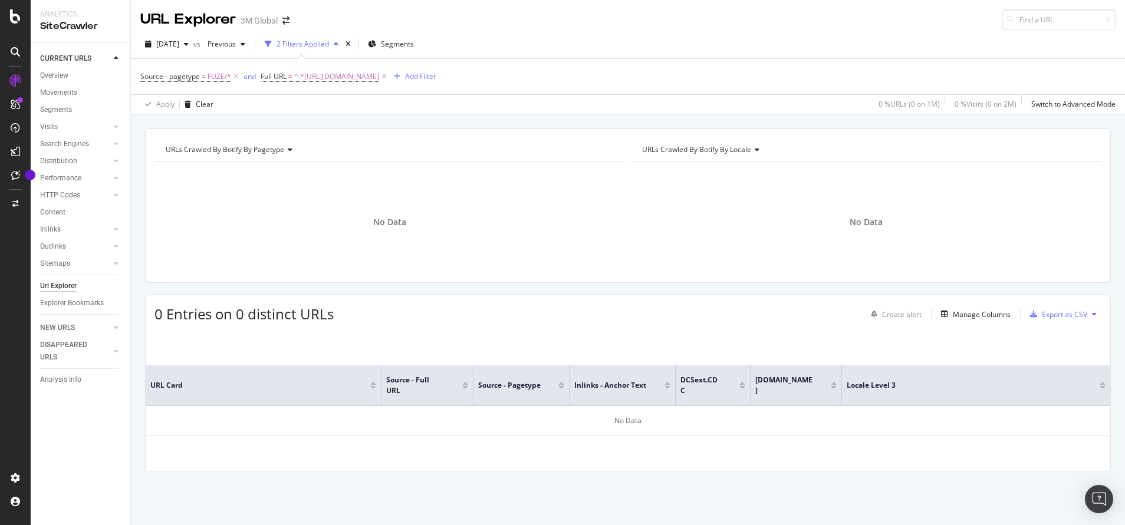
click at [557, 111] on div "Apply Clear 0 % URLs ( 0 on 1M ) 0 % Visits ( 0 on 2M ) Switch to Advanced Mode" at bounding box center [628, 103] width 994 height 19
click at [379, 75] on span "^.*[URL][DOMAIN_NAME]" at bounding box center [336, 76] width 85 height 17
click at [372, 120] on input "[URL][DOMAIN_NAME]" at bounding box center [326, 125] width 111 height 19
paste input ".[DOMAIN_NAME][URL]"
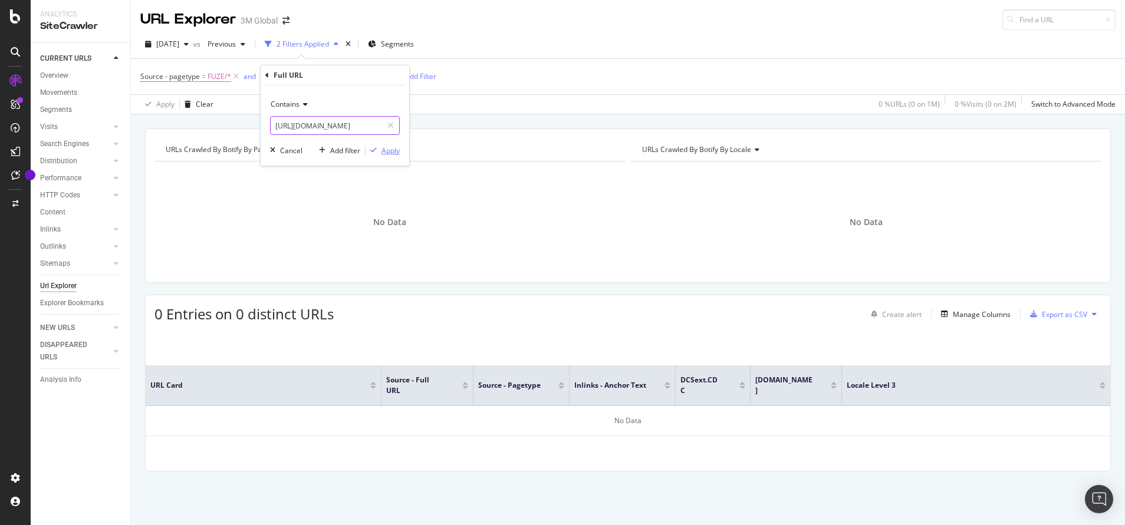
type input "[URL][DOMAIN_NAME]"
click at [389, 156] on div "Apply" at bounding box center [383, 150] width 34 height 11
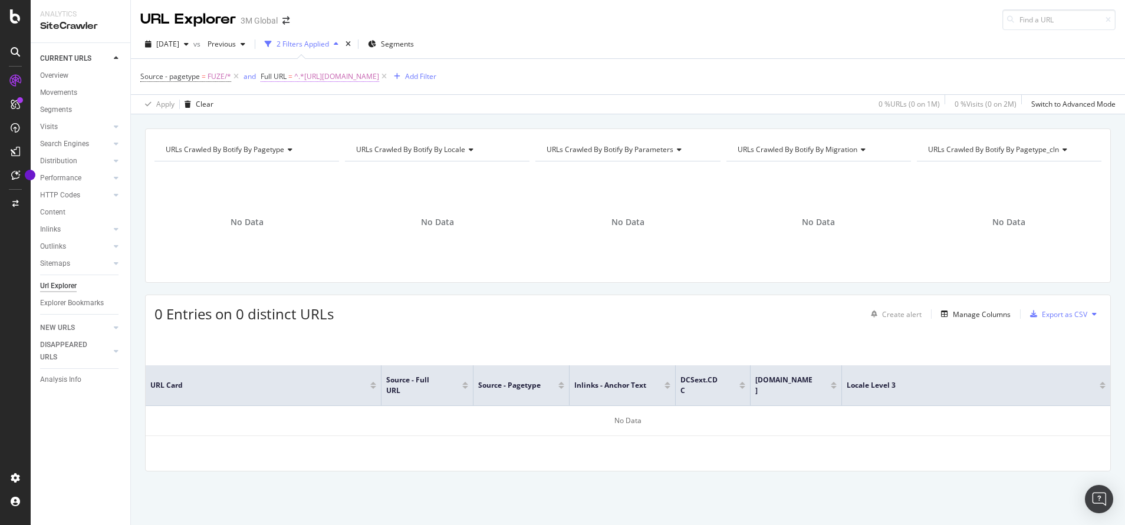
click at [379, 79] on span "^.*[URL][DOMAIN_NAME]" at bounding box center [336, 76] width 85 height 17
click at [358, 129] on input "[URL][DOMAIN_NAME]" at bounding box center [326, 125] width 111 height 19
drag, startPoint x: 358, startPoint y: 127, endPoint x: 651, endPoint y: 154, distance: 294.8
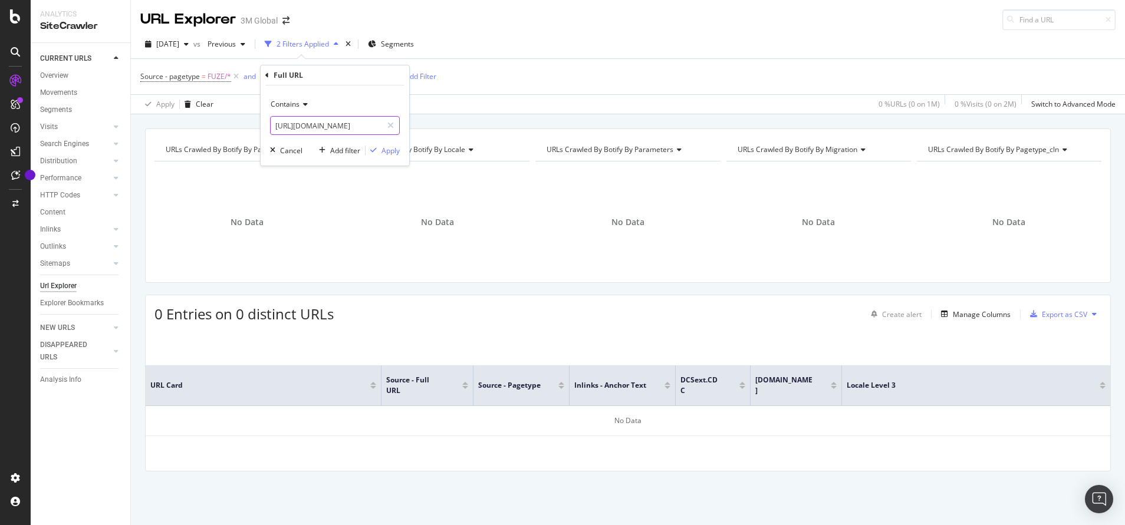
click at [557, 154] on body "Analytics SiteCrawler CURRENT URLS Overview Movements Segments Visits Analysis …" at bounding box center [562, 262] width 1125 height 525
type input "[URL][DOMAIN_NAME]"
click at [392, 148] on div "Apply" at bounding box center [390, 151] width 18 height 10
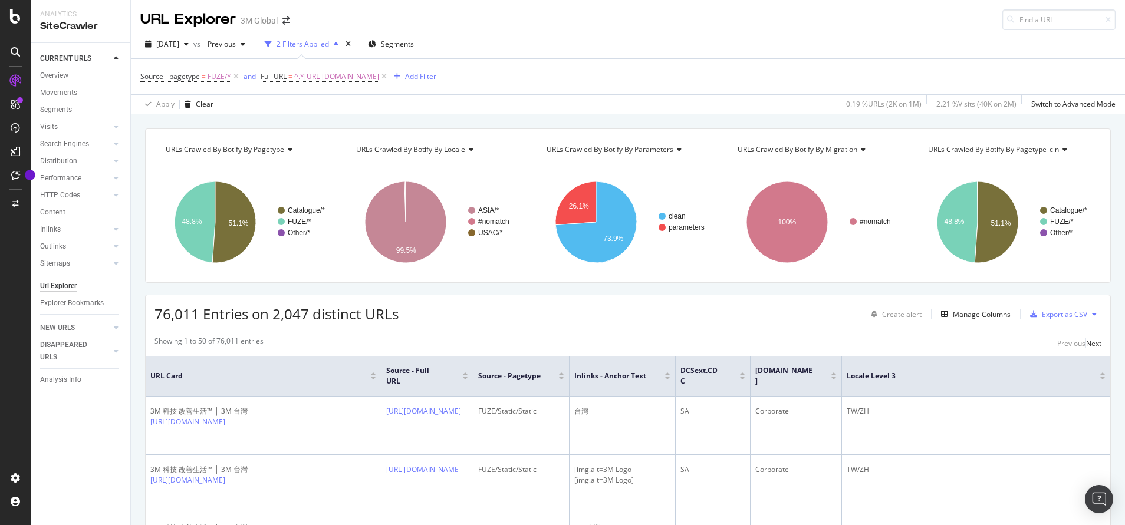
click at [557, 311] on div "Export as CSV" at bounding box center [1064, 315] width 45 height 10
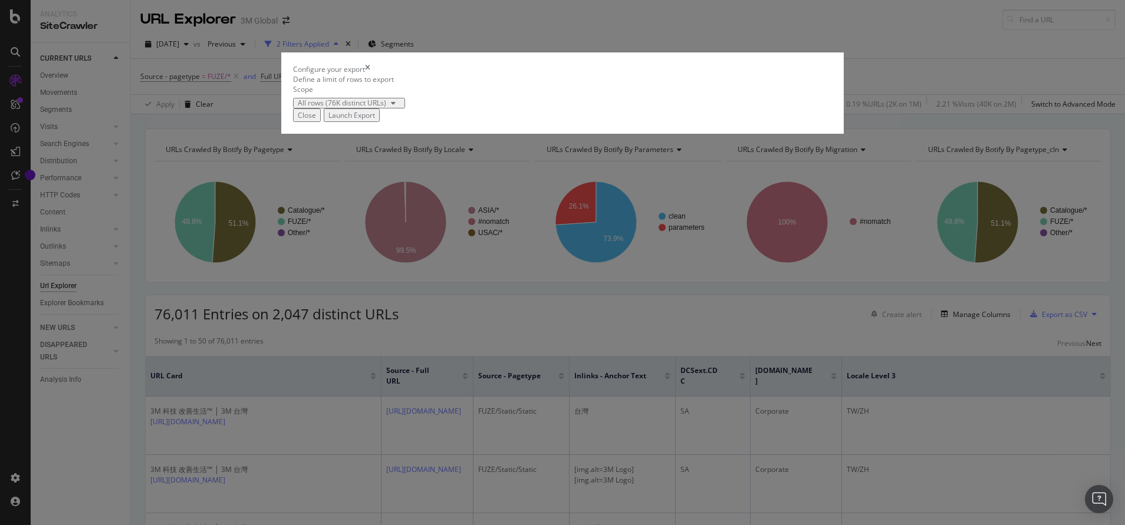
click at [375, 120] on div "Launch Export" at bounding box center [351, 115] width 47 height 10
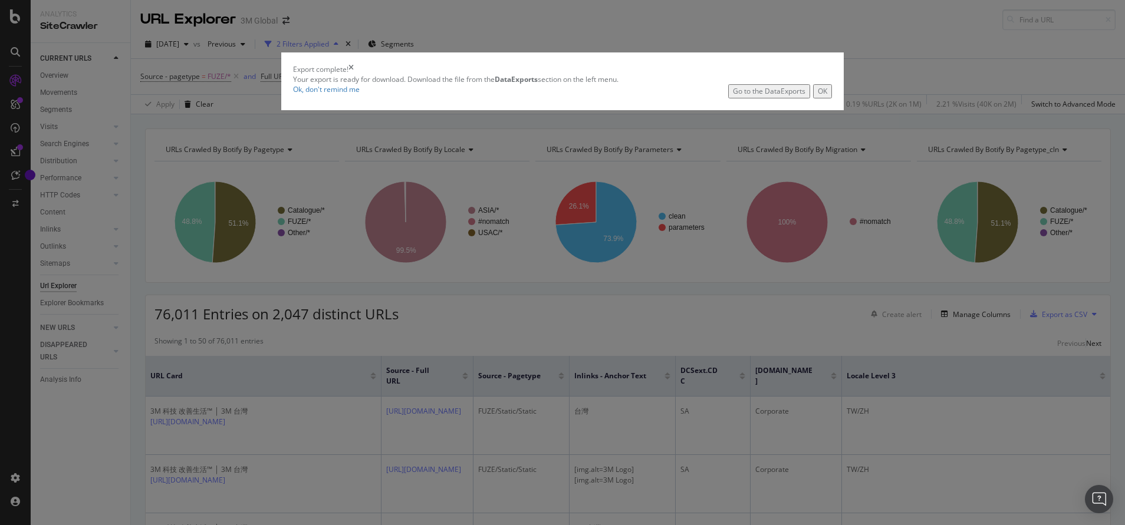
click at [557, 96] on div "Go to the DataExports" at bounding box center [769, 91] width 73 height 10
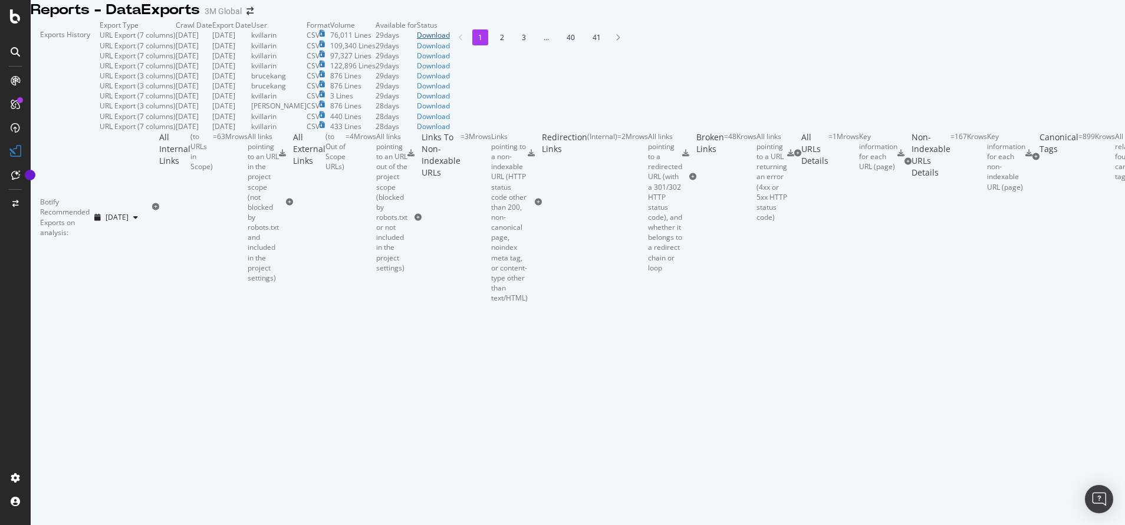
click at [450, 40] on link "Download" at bounding box center [433, 35] width 33 height 10
